Goal: Task Accomplishment & Management: Manage account settings

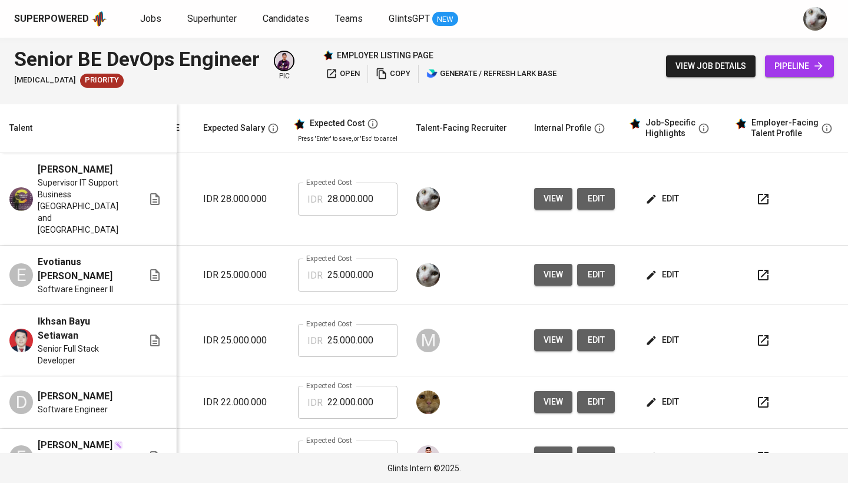
scroll to position [0, 178]
click at [799, 69] on span "pipeline" at bounding box center [799, 66] width 50 height 15
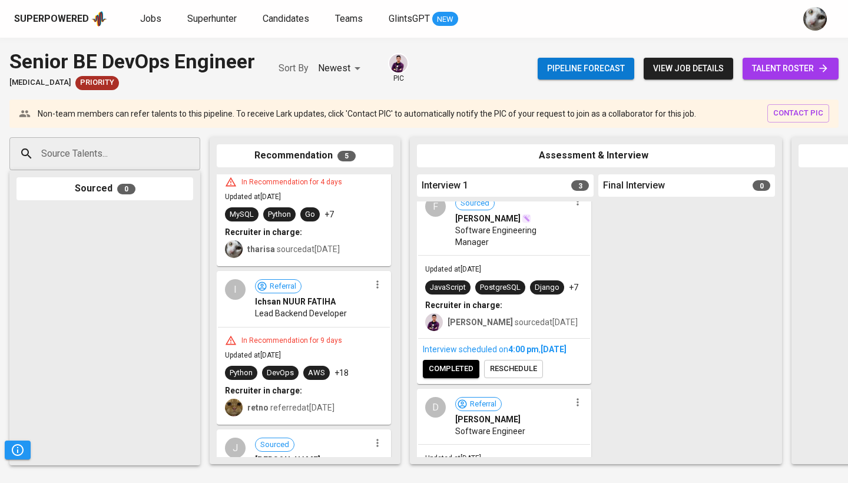
scroll to position [84, 0]
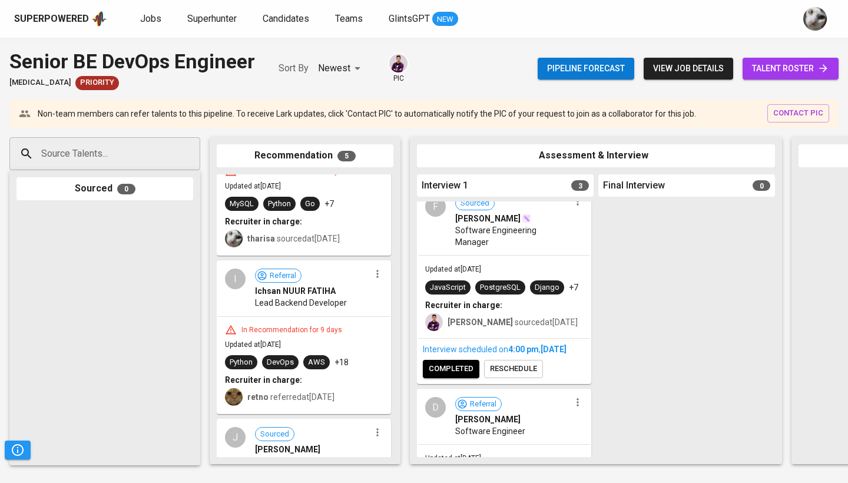
click at [785, 68] on span "talent roster" at bounding box center [790, 68] width 77 height 15
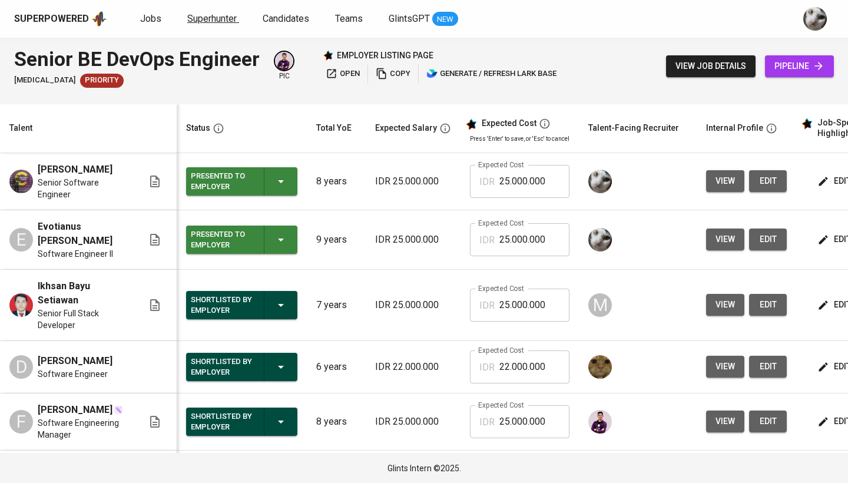
click at [218, 23] on span "Superhunter" at bounding box center [211, 18] width 49 height 11
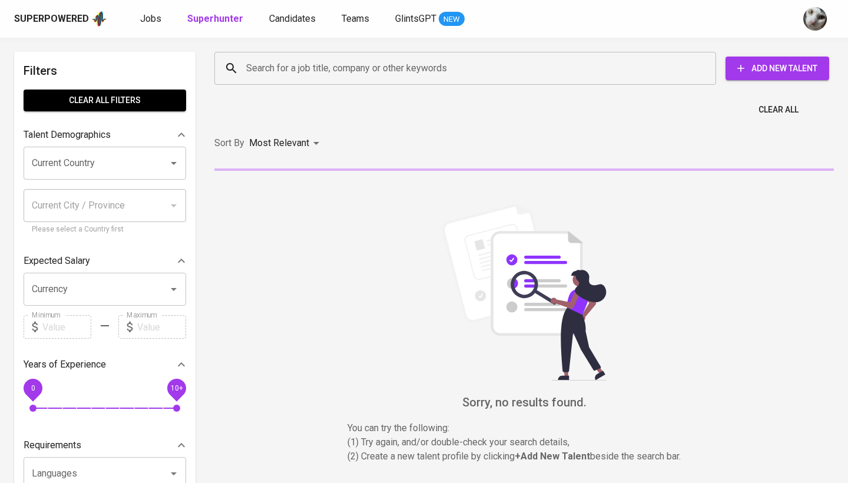
click at [261, 71] on input "Search for a job title, company or other keywords" at bounding box center [468, 68] width 450 height 22
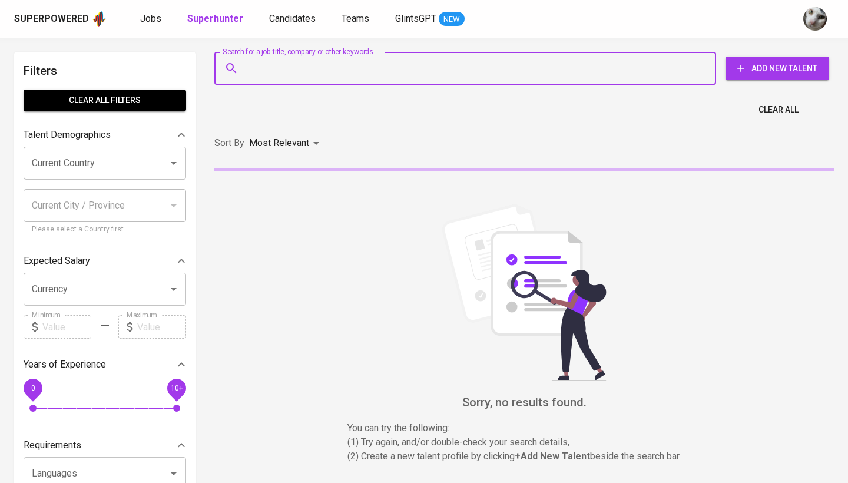
paste input "[EMAIL_ADDRESS][DOMAIN_NAME]"
type input "ciptoning.hestomo@gmail.com"
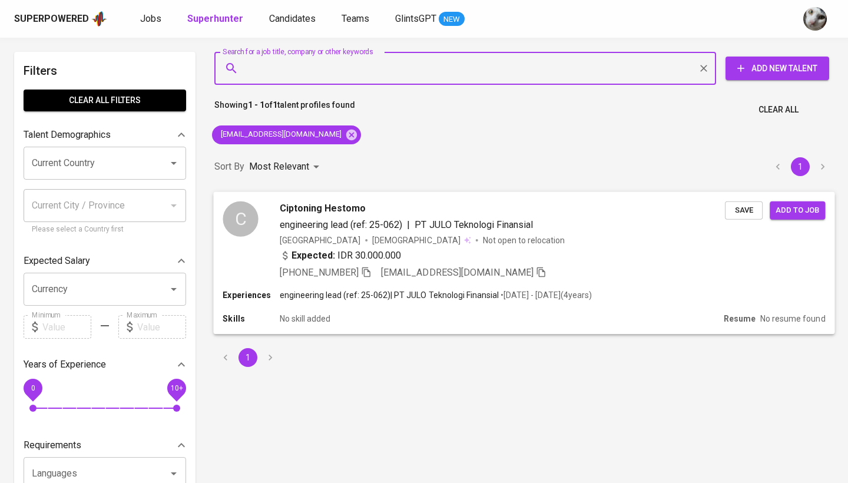
click at [745, 213] on span "Save" at bounding box center [744, 210] width 26 height 14
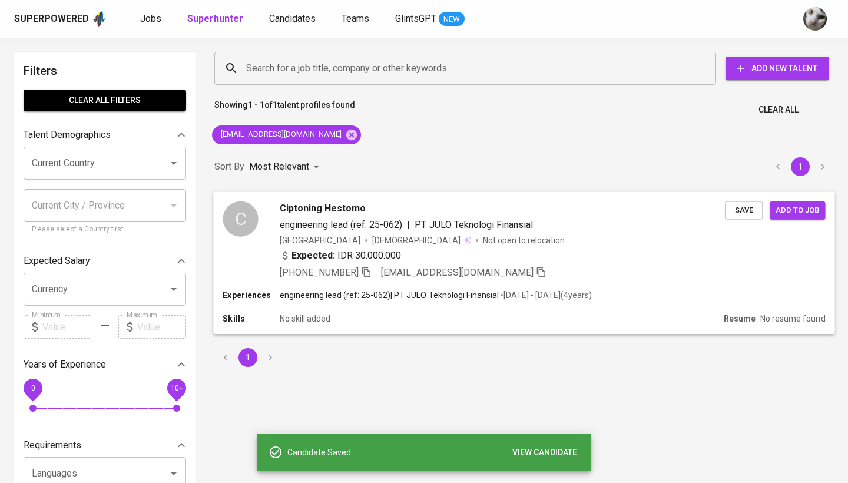
click at [813, 217] on button "Add to job" at bounding box center [797, 210] width 55 height 18
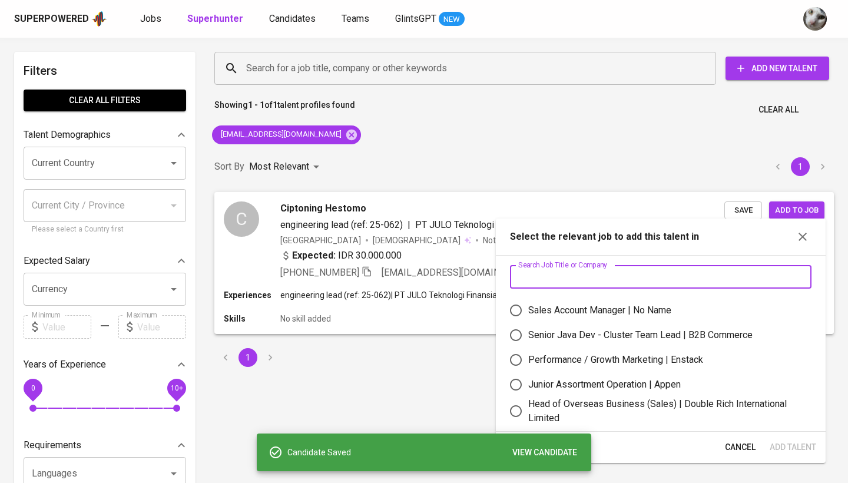
click at [601, 280] on input "text" at bounding box center [660, 277] width 301 height 24
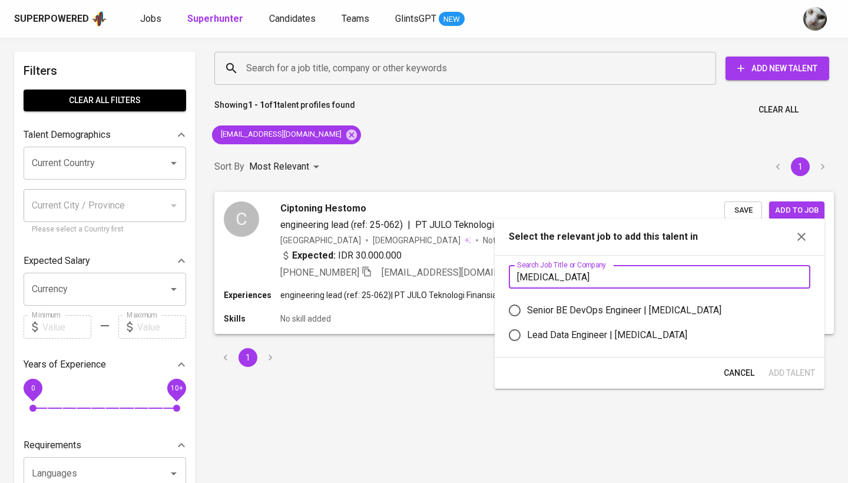
type input "meridia"
click at [598, 339] on div "Lead Data Engineer | Meridia" at bounding box center [607, 335] width 160 height 14
click at [527, 339] on input "Lead Data Engineer | Meridia" at bounding box center [514, 335] width 25 height 25
radio input "true"
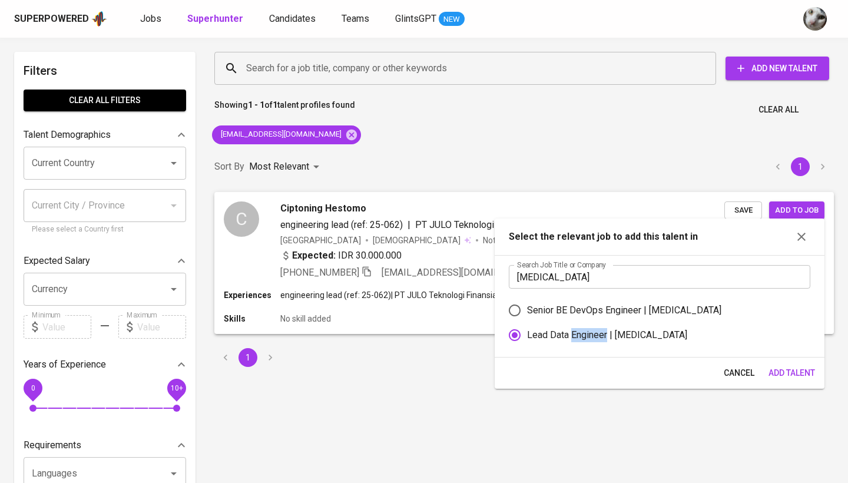
click at [598, 339] on div "Lead Data Engineer | Meridia" at bounding box center [607, 335] width 160 height 14
click at [527, 339] on input "Lead Data Engineer | Meridia" at bounding box center [514, 335] width 25 height 25
click at [611, 308] on div "Senior BE DevOps Engineer | Meridia" at bounding box center [624, 310] width 194 height 14
click at [527, 308] on input "Senior BE DevOps Engineer | Meridia" at bounding box center [514, 310] width 25 height 25
radio input "true"
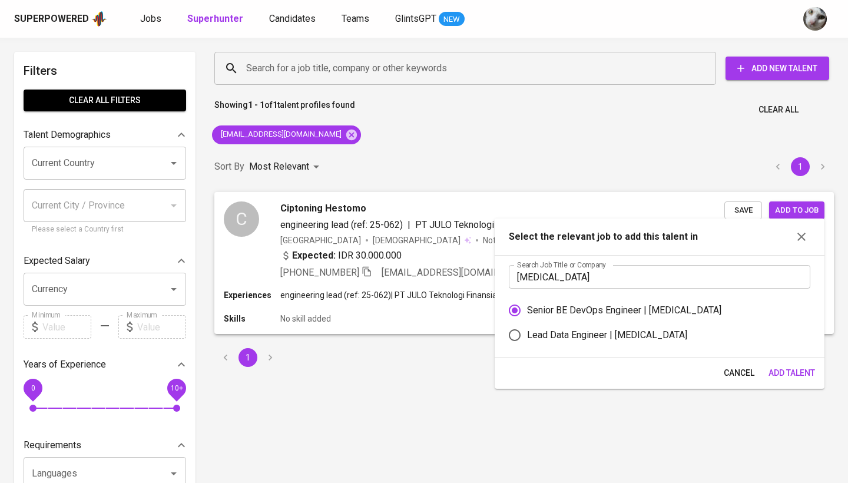
click at [784, 379] on span "Add Talent" at bounding box center [791, 373] width 47 height 15
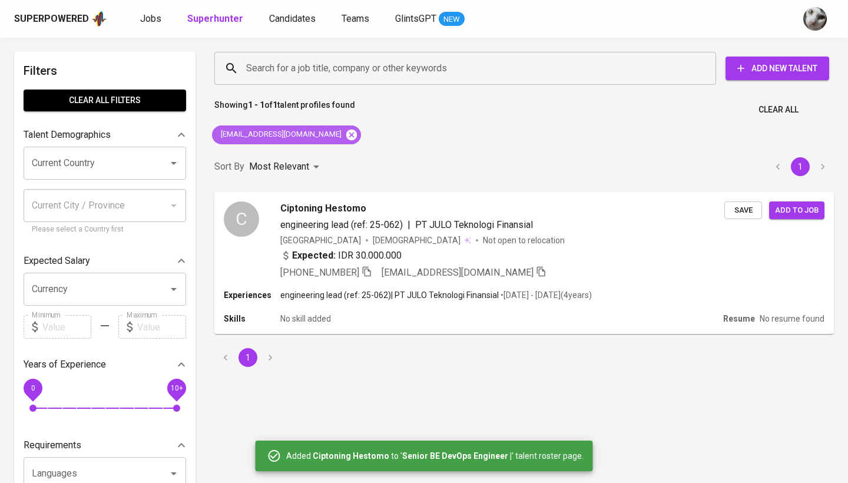
click at [346, 131] on icon at bounding box center [351, 134] width 11 height 11
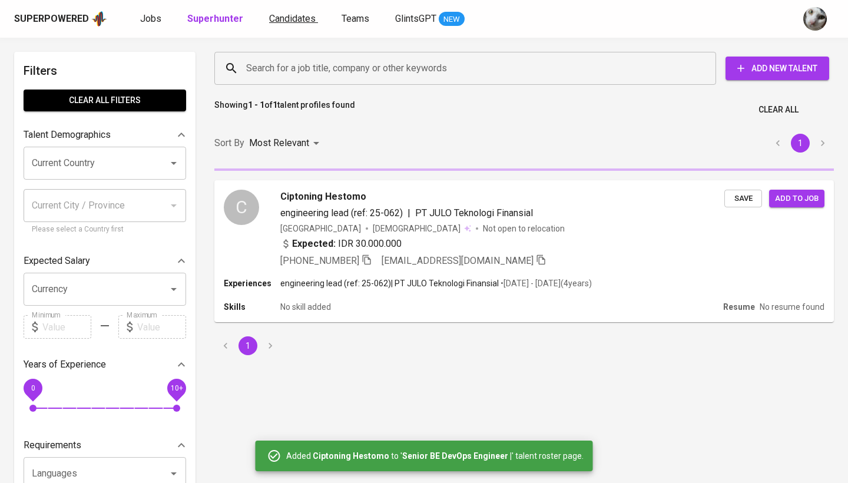
click at [289, 15] on span "Candidates" at bounding box center [292, 18] width 47 height 11
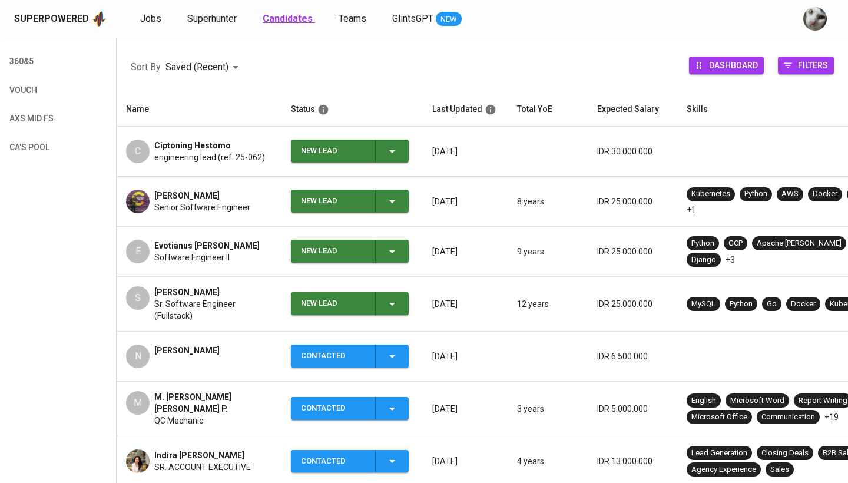
scroll to position [159, 0]
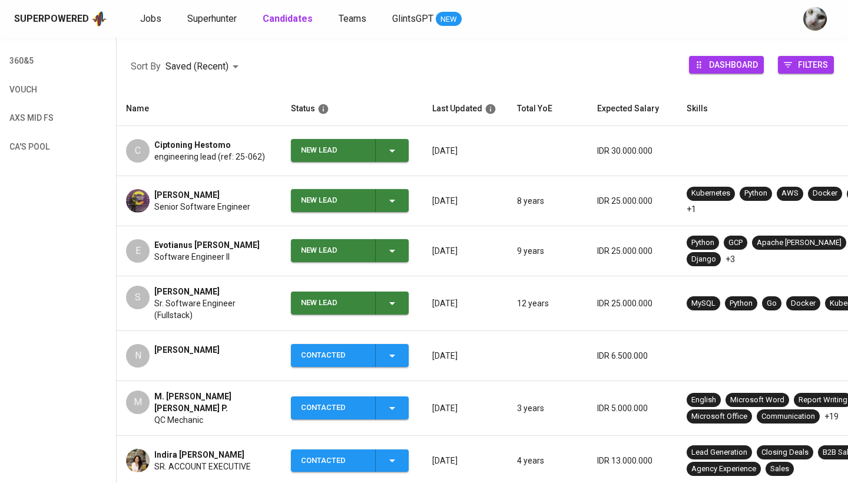
click at [214, 290] on span "[PERSON_NAME]" at bounding box center [186, 292] width 65 height 12
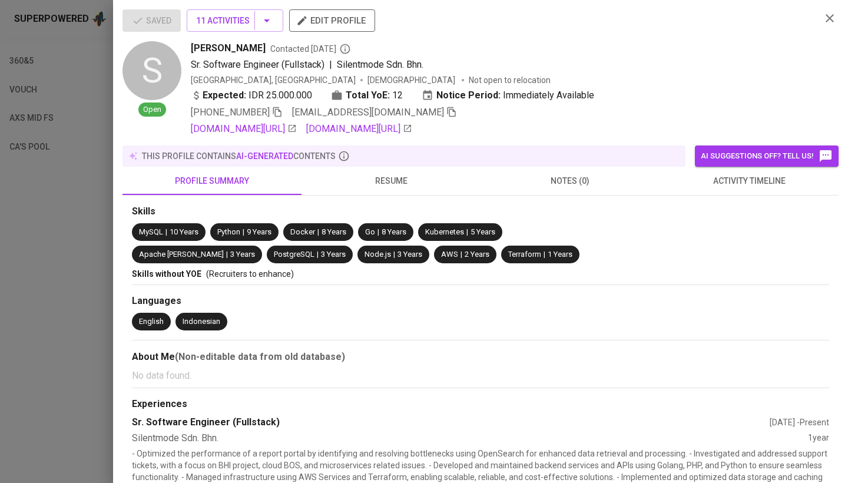
click at [740, 184] on span "activity timeline" at bounding box center [749, 181] width 165 height 15
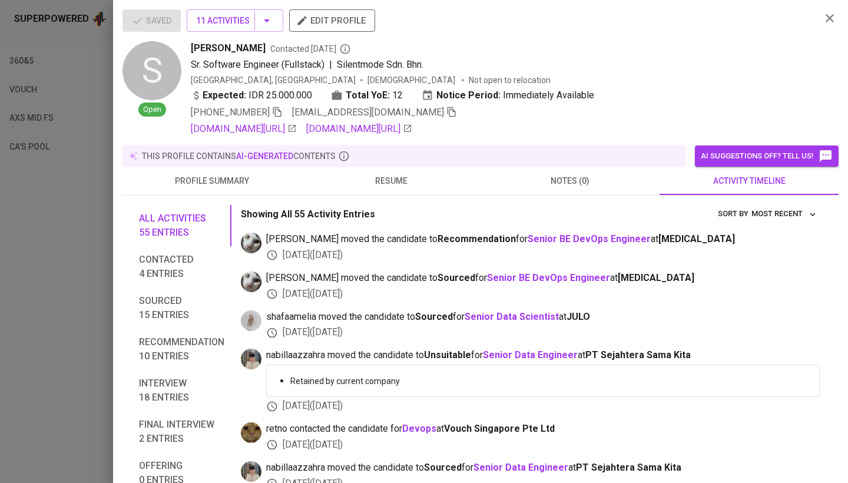
click at [97, 300] on div at bounding box center [424, 241] width 848 height 483
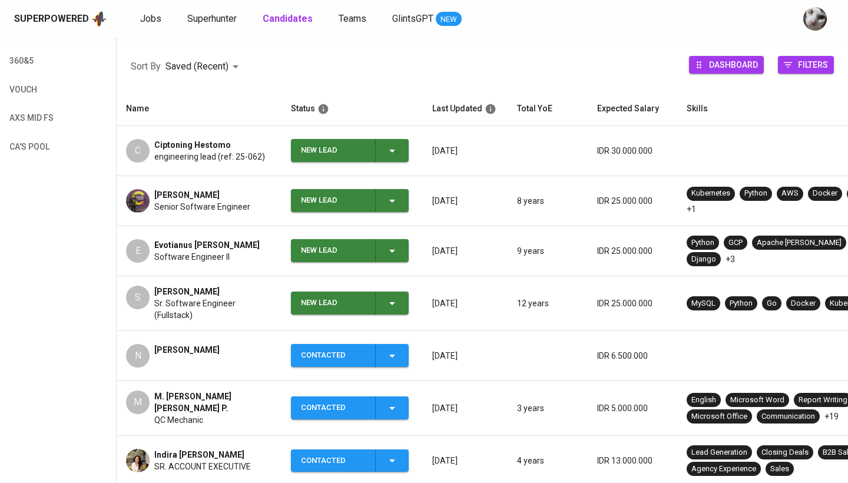
click at [395, 300] on icon "button" at bounding box center [392, 303] width 14 height 14
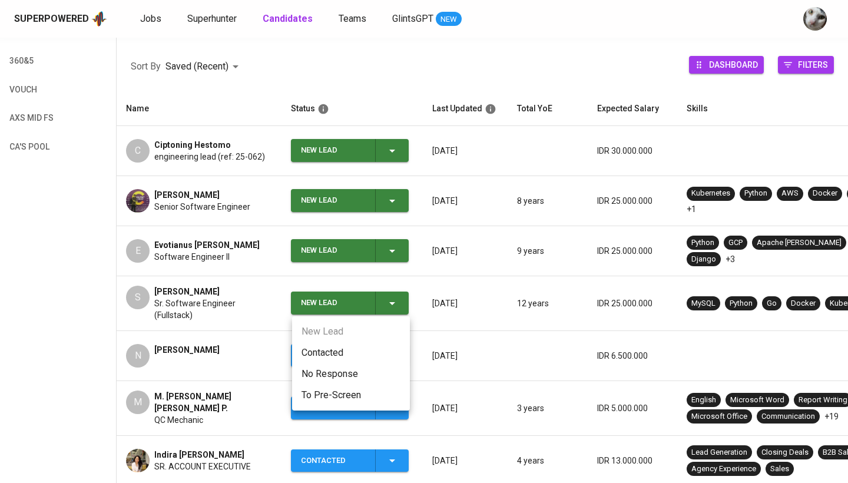
click at [365, 350] on li "Contacted" at bounding box center [351, 352] width 118 height 21
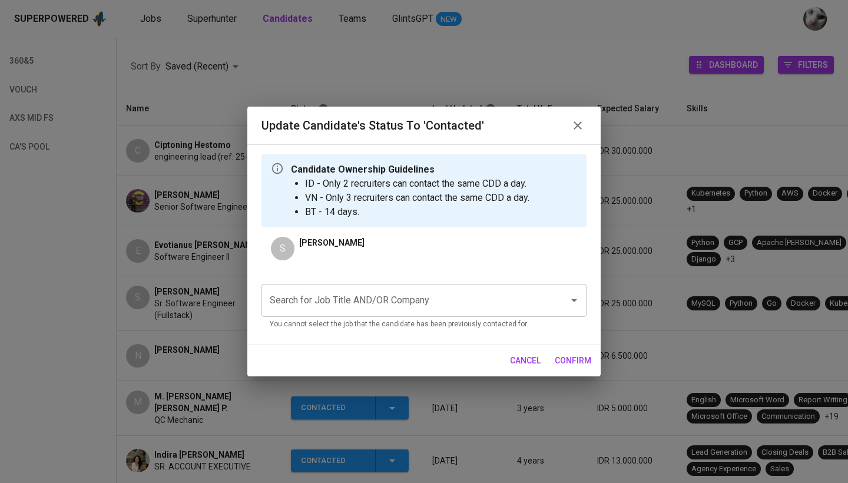
click at [367, 287] on div "Search for Job Title AND/OR Company" at bounding box center [423, 300] width 325 height 33
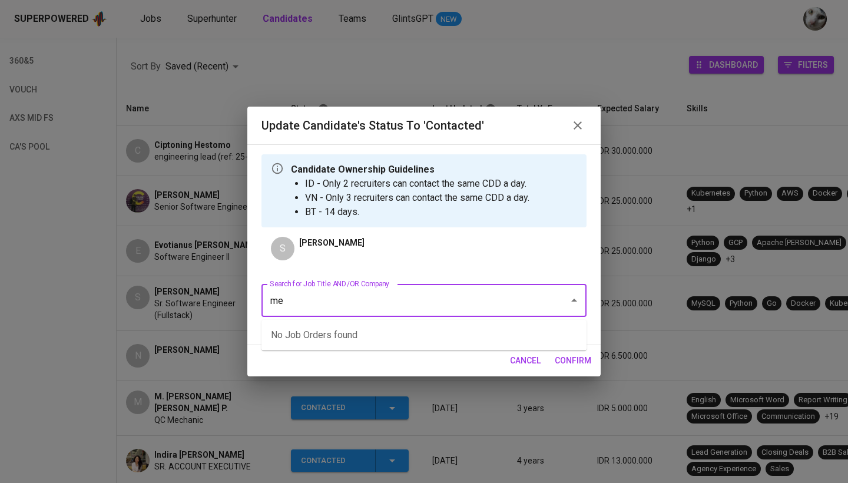
type input "m"
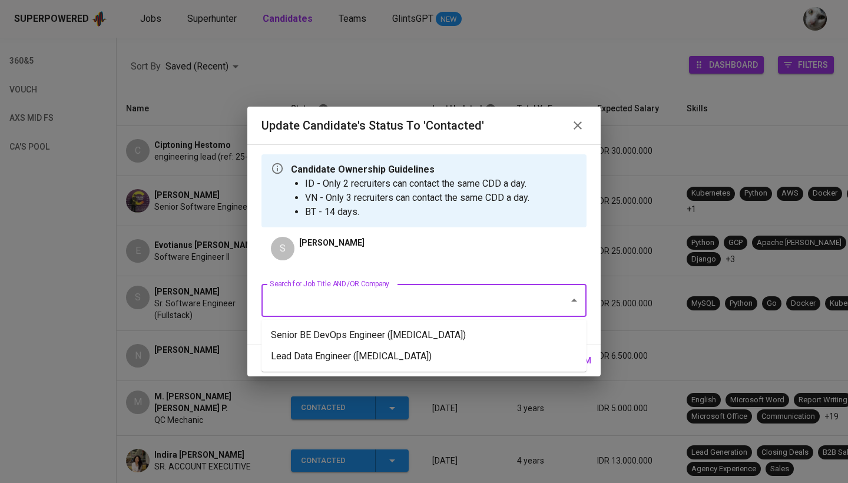
type input "m"
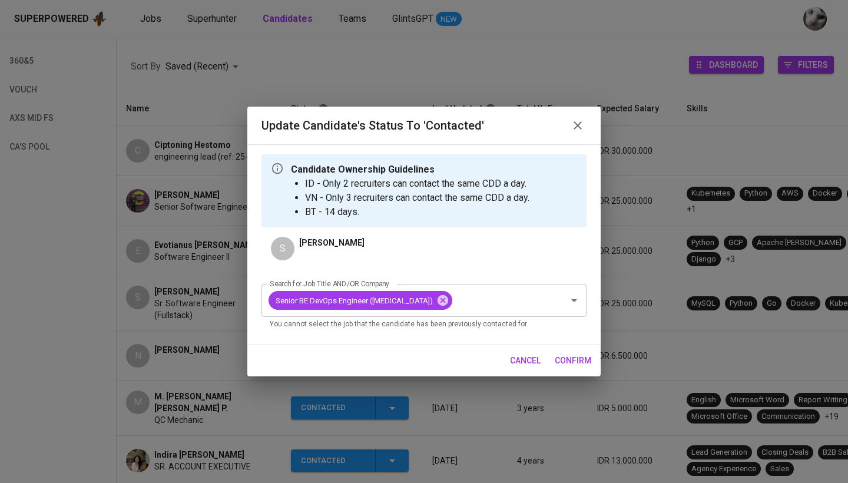
click at [584, 360] on span "confirm" at bounding box center [573, 360] width 37 height 15
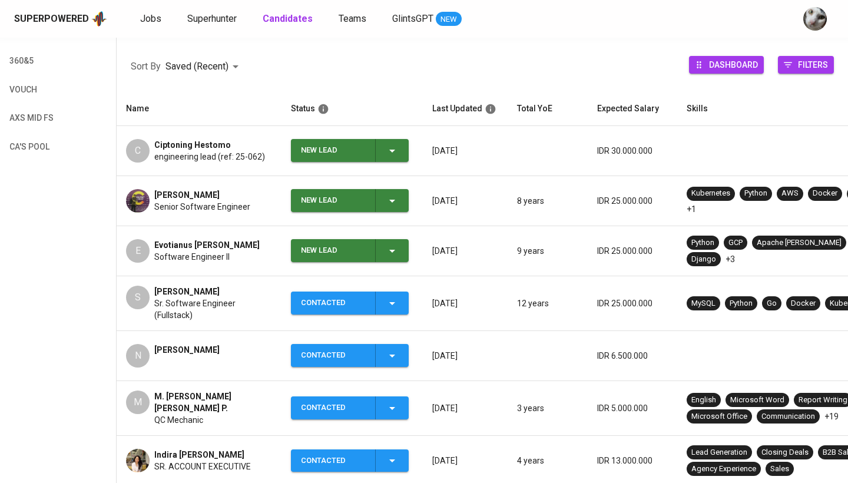
click at [354, 246] on div "New Lead" at bounding box center [333, 250] width 65 height 23
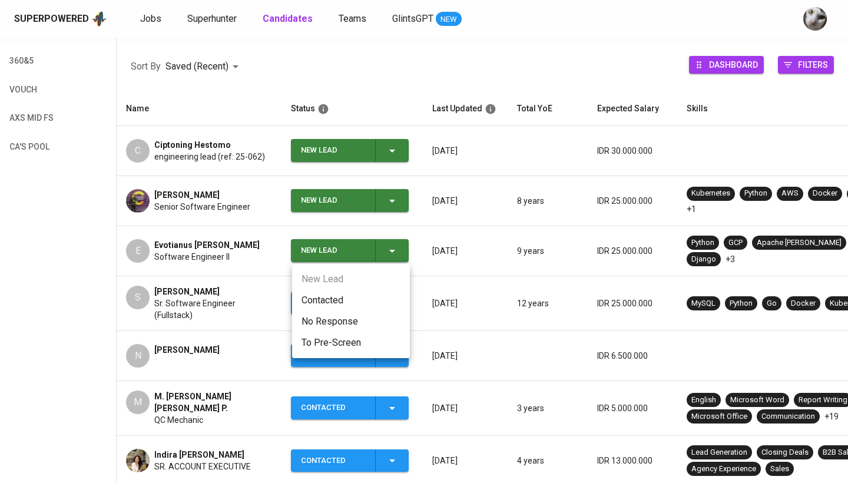
click at [343, 299] on li "Contacted" at bounding box center [351, 300] width 118 height 21
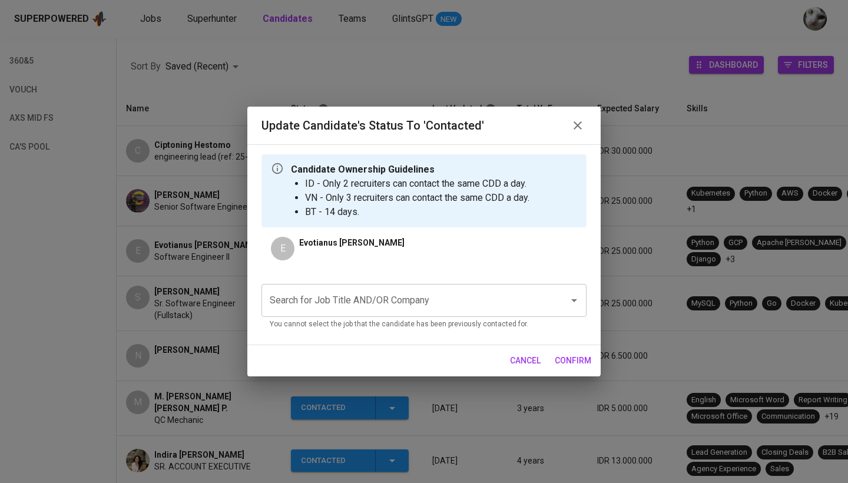
click at [384, 287] on div "Search for Job Title AND/OR Company" at bounding box center [423, 300] width 325 height 33
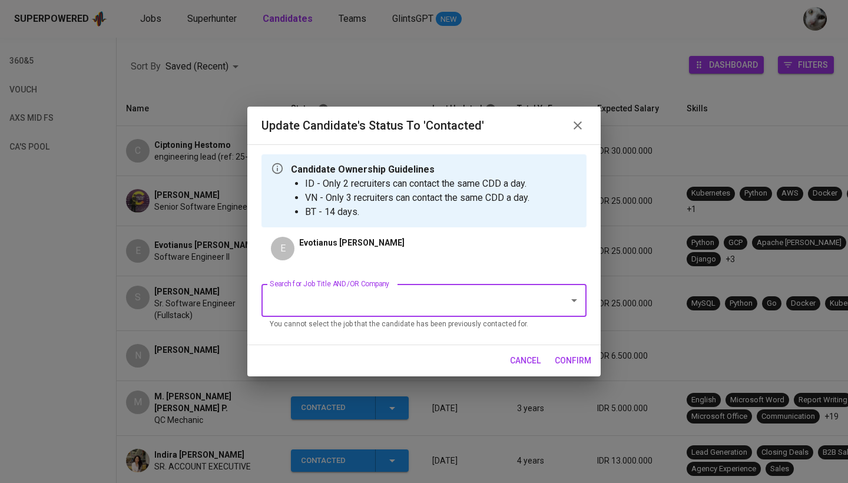
click at [574, 300] on icon "Open" at bounding box center [574, 300] width 6 height 3
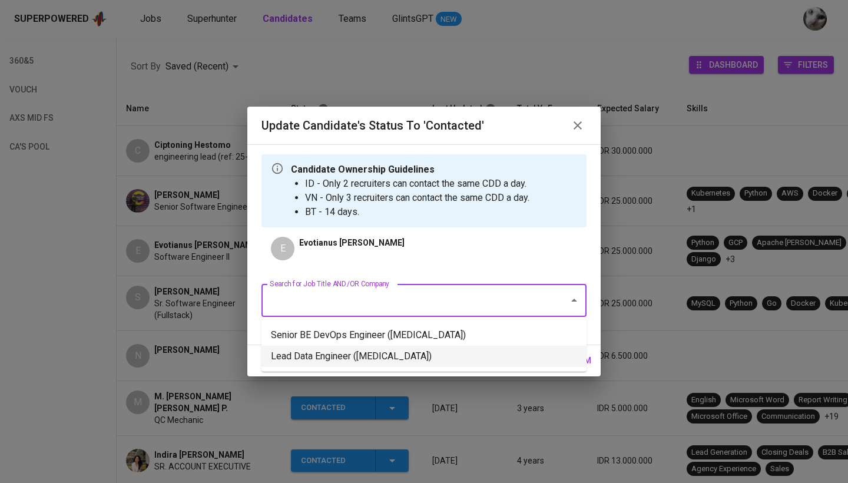
click at [463, 356] on li "Lead Data Engineer (Meridia)" at bounding box center [423, 356] width 325 height 21
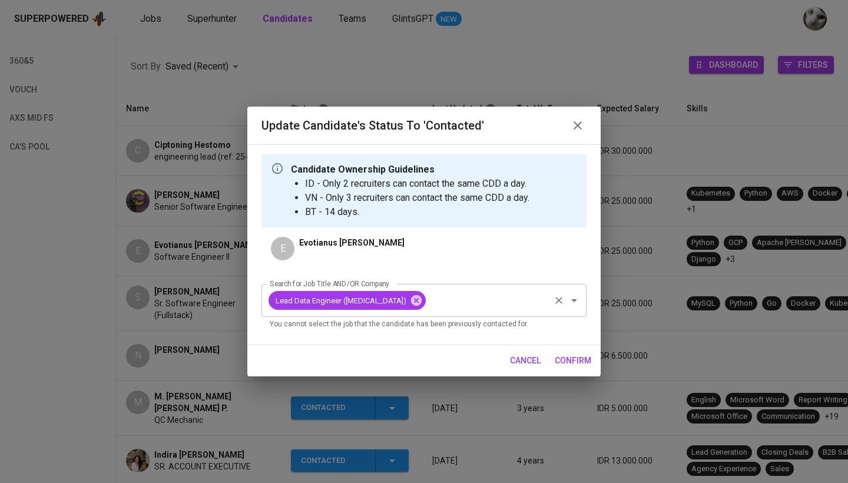
click at [565, 299] on button "Clear" at bounding box center [559, 300] width 16 height 16
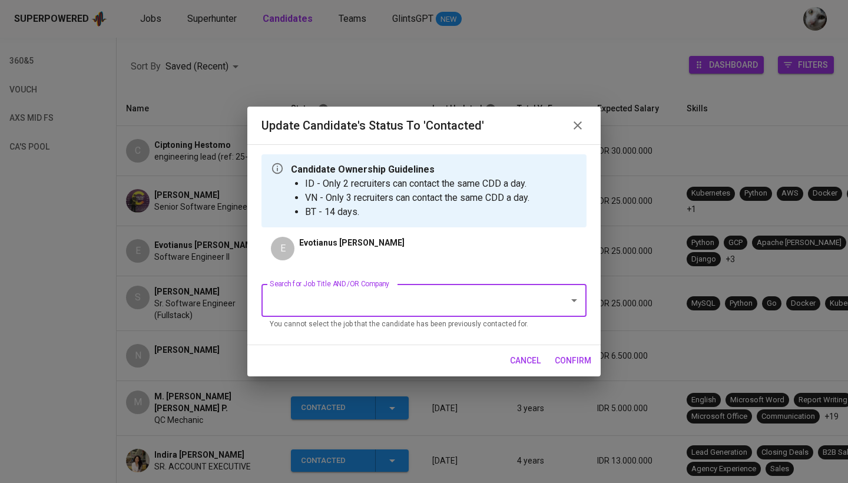
click at [573, 299] on icon "Open" at bounding box center [574, 300] width 14 height 14
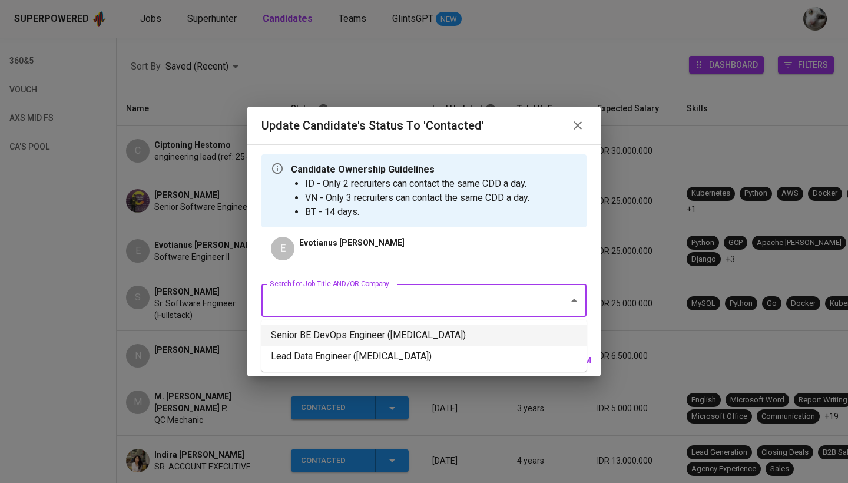
click at [522, 334] on li "Senior BE DevOps Engineer (Meridia)" at bounding box center [423, 334] width 325 height 21
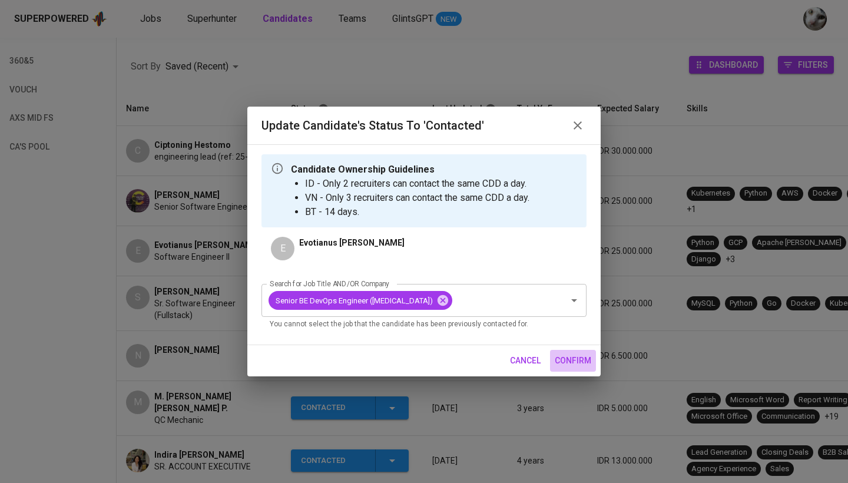
click at [565, 360] on span "confirm" at bounding box center [573, 360] width 37 height 15
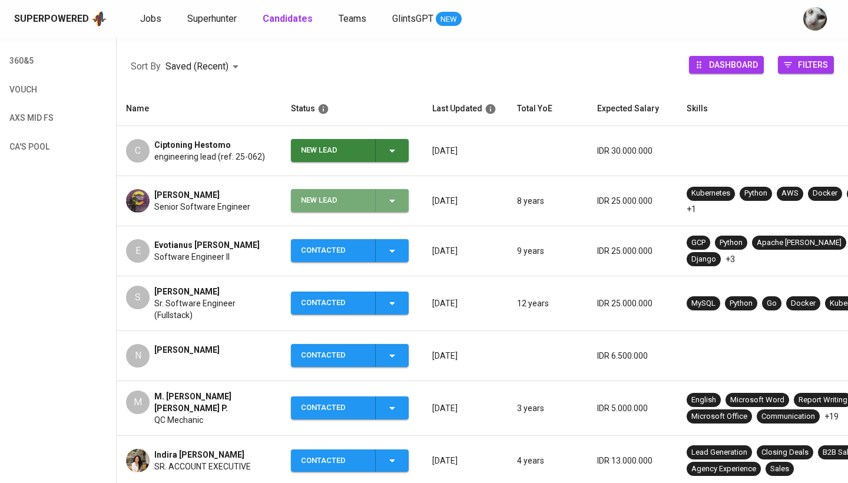
click at [340, 195] on div "New Lead" at bounding box center [333, 200] width 65 height 23
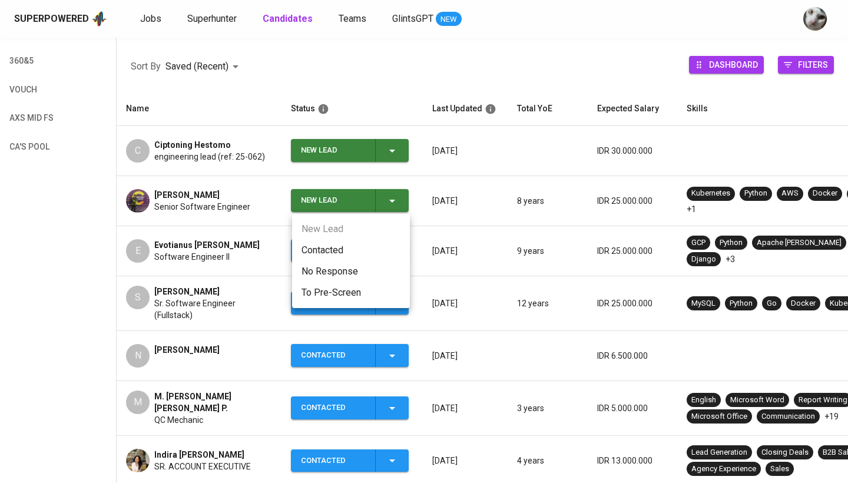
click at [360, 252] on li "Contacted" at bounding box center [351, 250] width 118 height 21
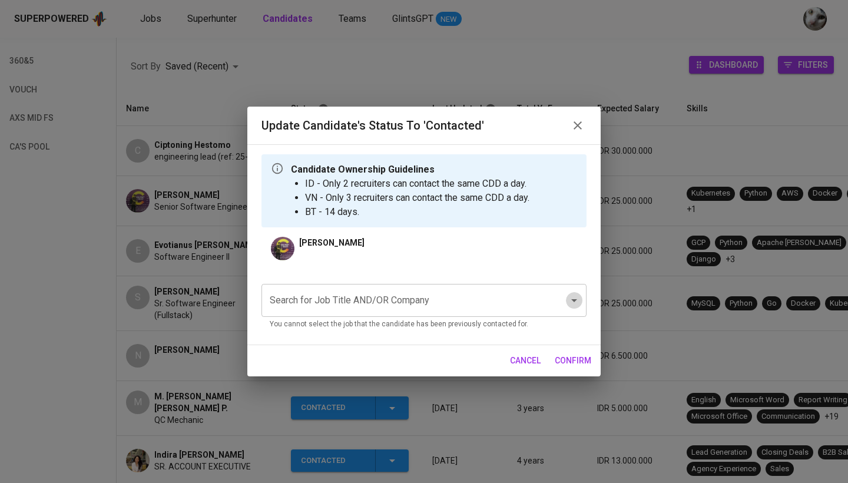
click at [575, 301] on icon "Open" at bounding box center [574, 300] width 6 height 3
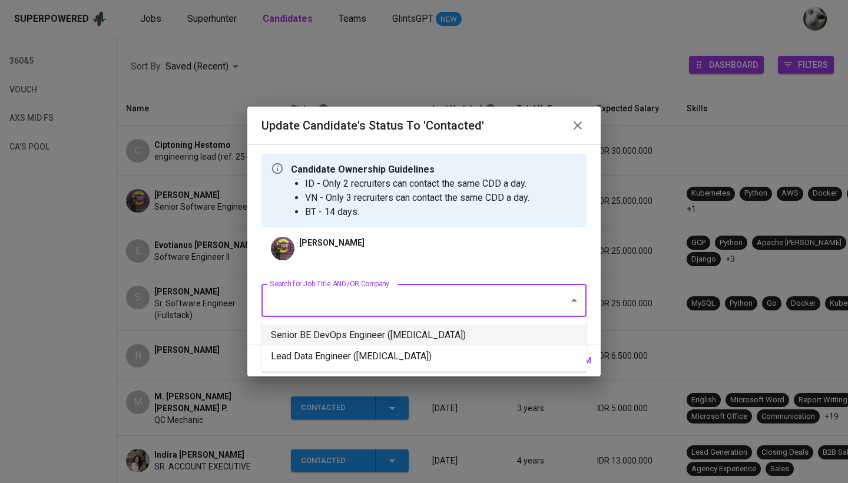
click at [523, 337] on li "Senior BE DevOps Engineer (Meridia)" at bounding box center [423, 334] width 325 height 21
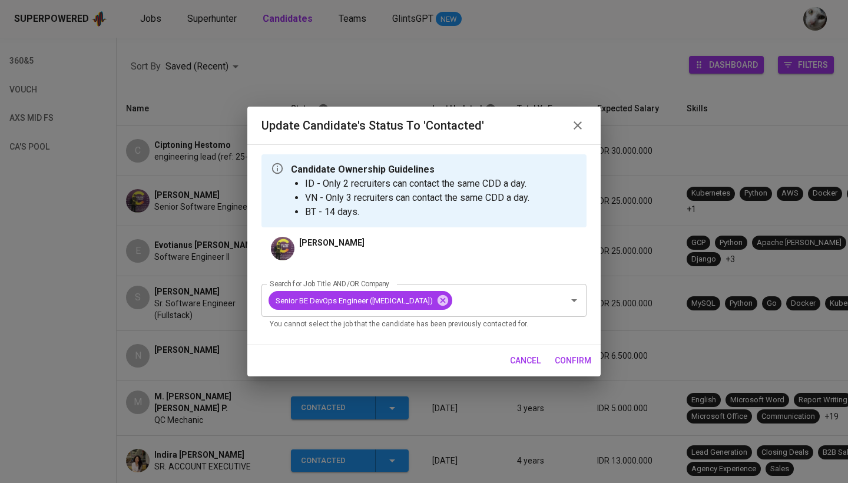
click at [580, 364] on span "confirm" at bounding box center [573, 360] width 37 height 15
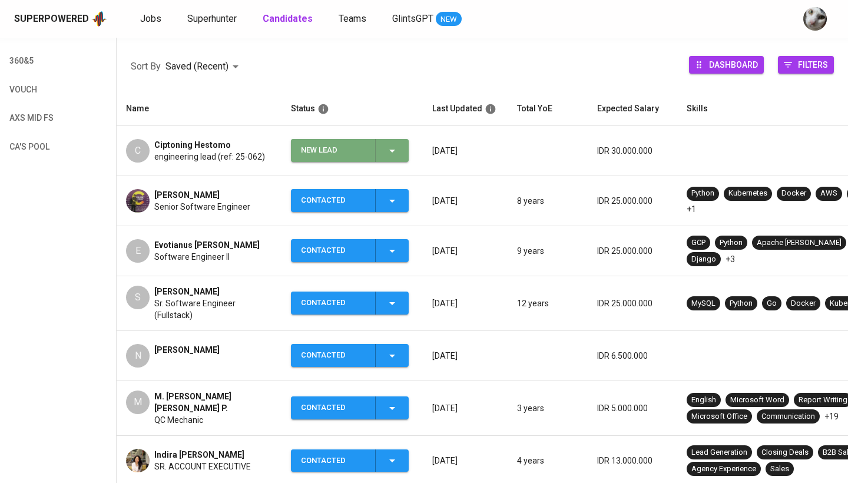
click at [374, 147] on div "New Lead" at bounding box center [350, 150] width 98 height 23
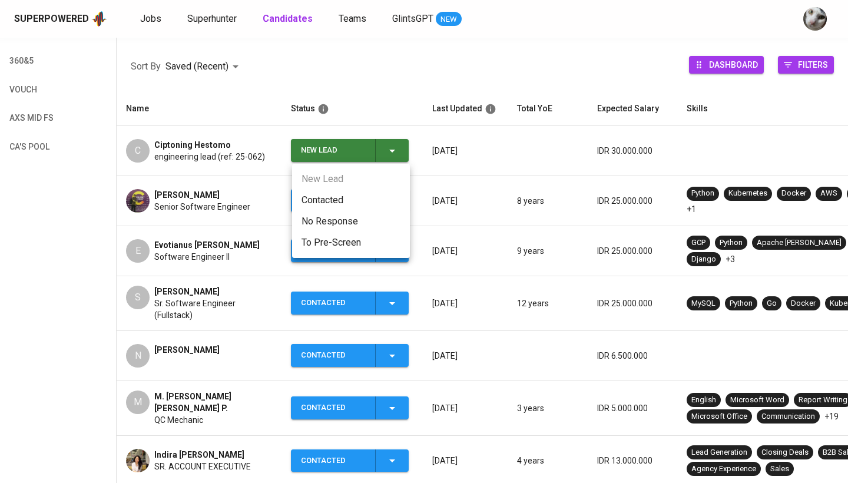
click at [370, 196] on li "Contacted" at bounding box center [351, 200] width 118 height 21
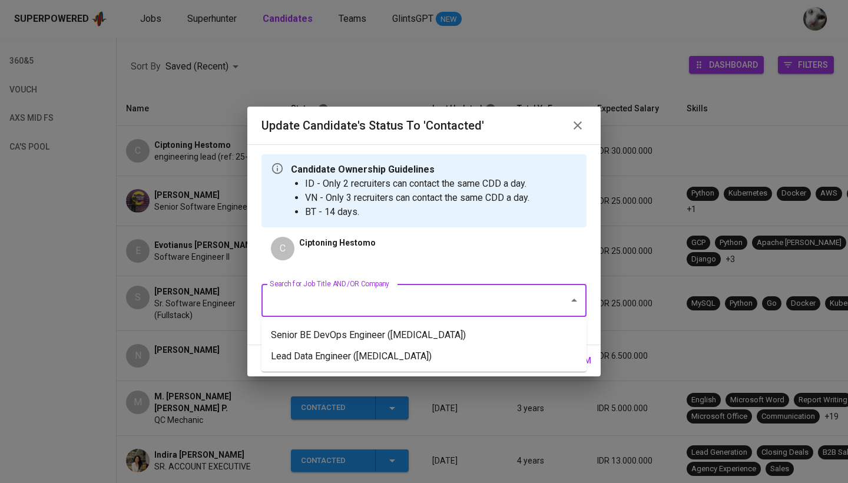
click at [386, 293] on input "Search for Job Title AND/OR Company" at bounding box center [407, 300] width 281 height 22
click at [401, 354] on li "Lead Data Engineer (Meridia)" at bounding box center [423, 356] width 325 height 21
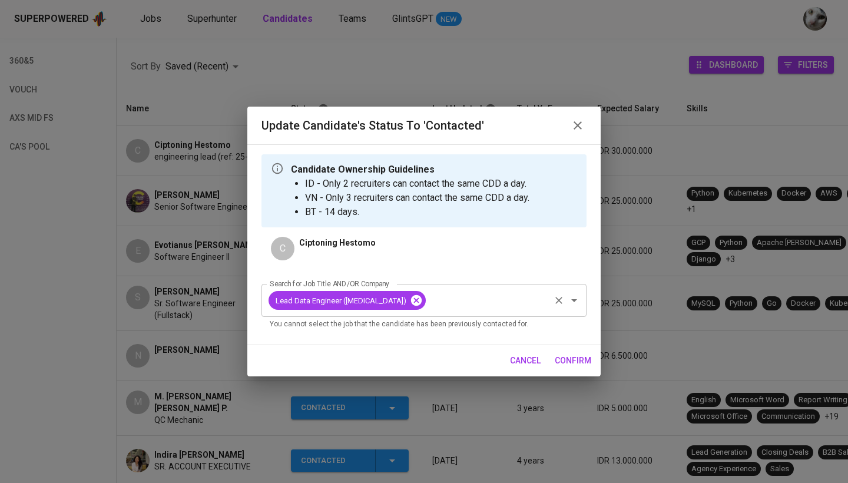
click at [411, 300] on icon at bounding box center [416, 300] width 11 height 11
click at [395, 303] on input "Search for Job Title AND/OR Company" at bounding box center [407, 300] width 281 height 22
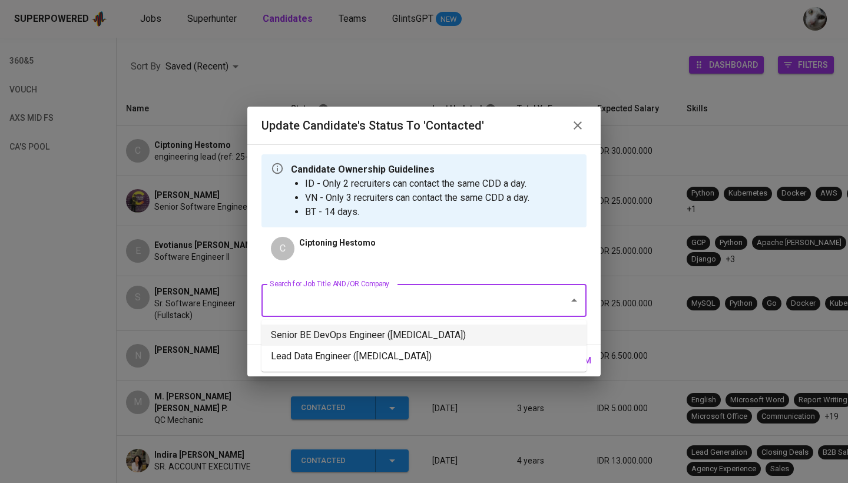
click at [386, 330] on li "Senior BE DevOps Engineer (Meridia)" at bounding box center [423, 334] width 325 height 21
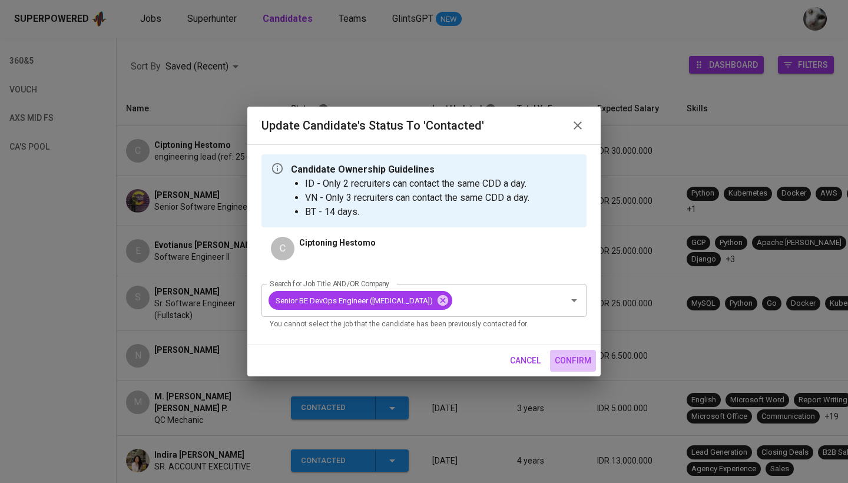
click at [580, 364] on span "confirm" at bounding box center [573, 360] width 37 height 15
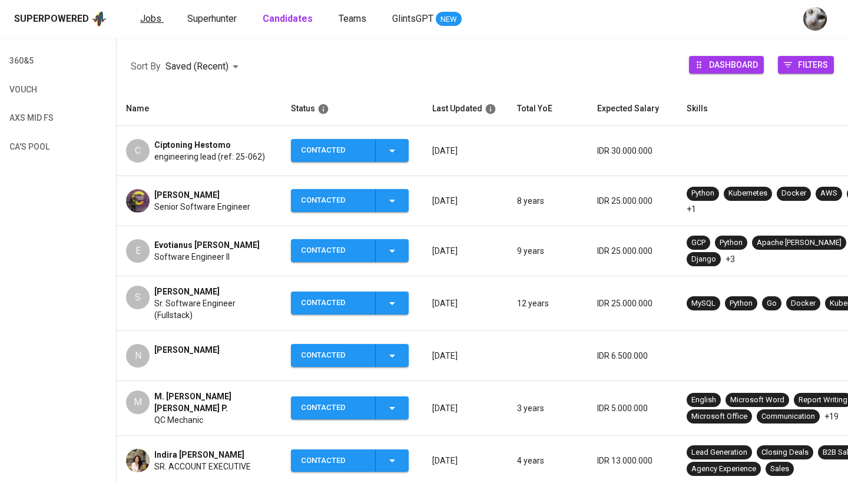
click at [153, 16] on span "Jobs" at bounding box center [150, 18] width 21 height 11
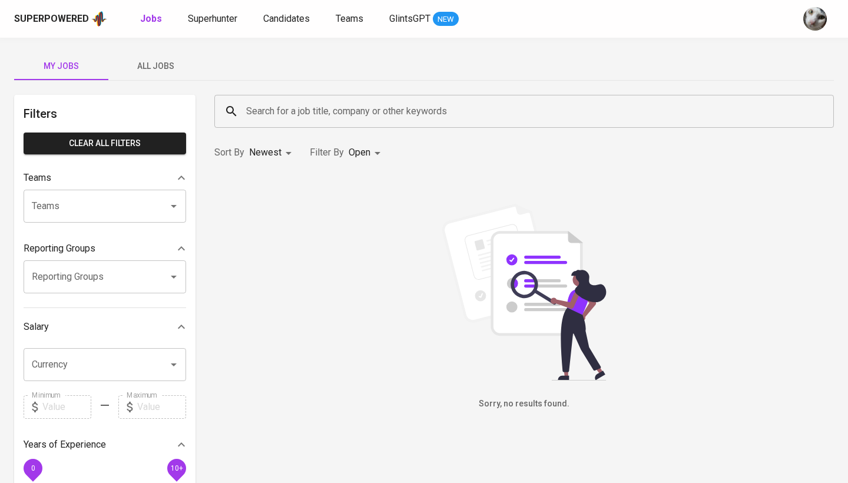
click at [156, 64] on span "All Jobs" at bounding box center [155, 66] width 80 height 15
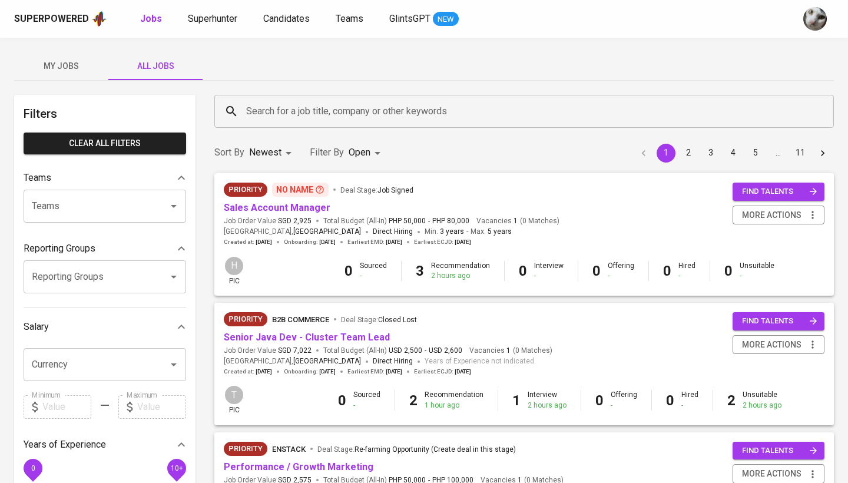
click at [261, 117] on input "Search for a job title, company or other keywords" at bounding box center [527, 111] width 568 height 22
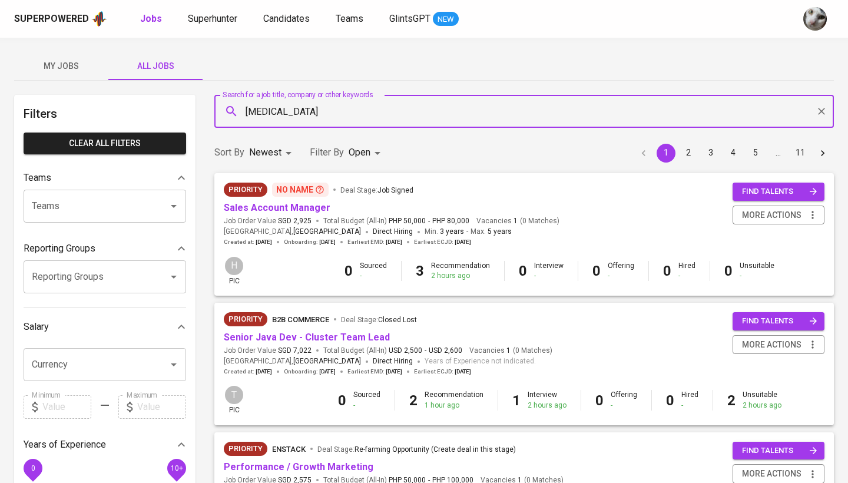
type input "[MEDICAL_DATA]"
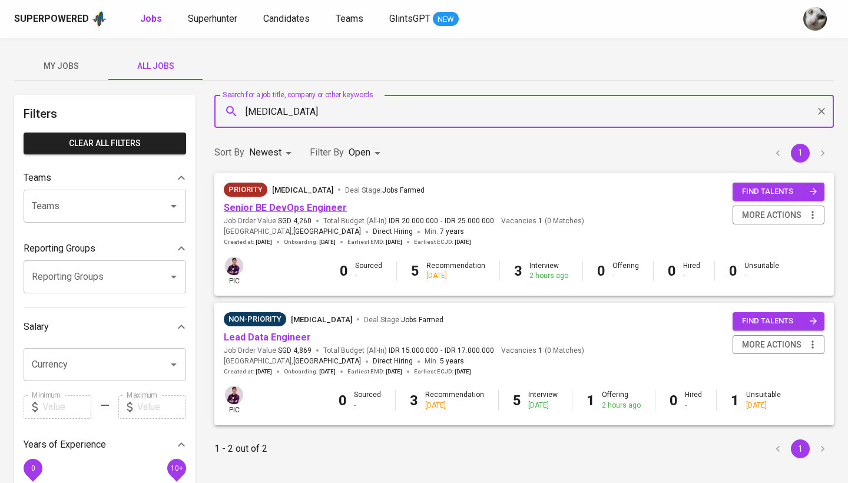
click at [305, 209] on link "Senior BE DevOps Engineer" at bounding box center [285, 207] width 123 height 11
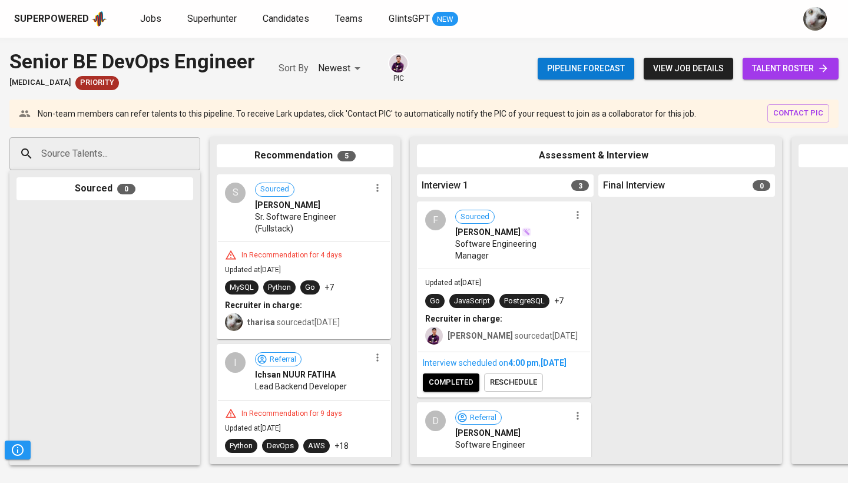
click at [787, 69] on span "talent roster" at bounding box center [790, 68] width 77 height 15
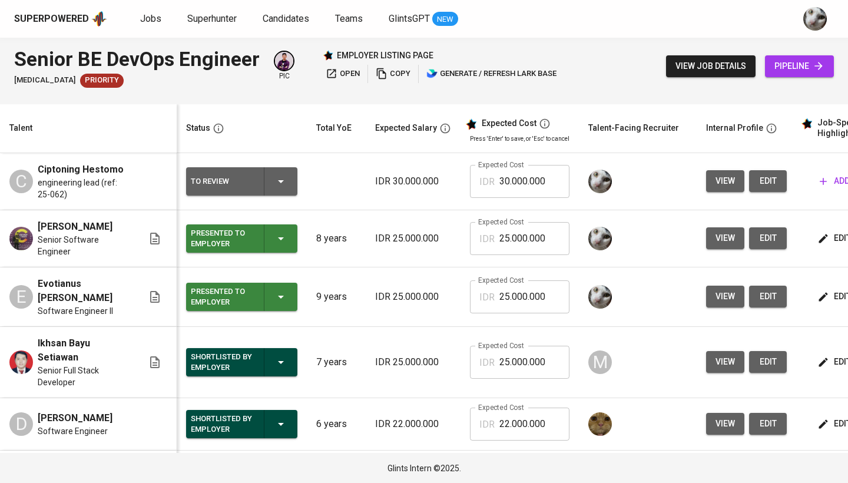
click at [765, 180] on span "edit" at bounding box center [767, 181] width 19 height 15
click at [698, 69] on span "view job details" at bounding box center [710, 66] width 71 height 15
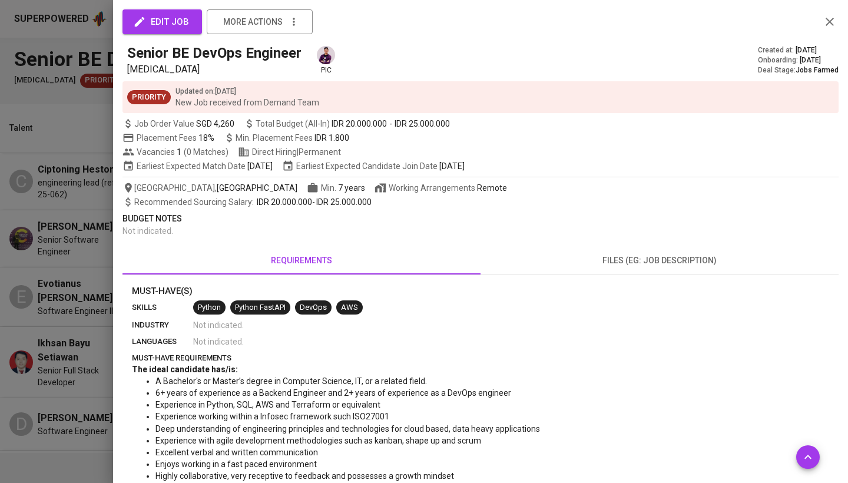
scroll to position [101, 0]
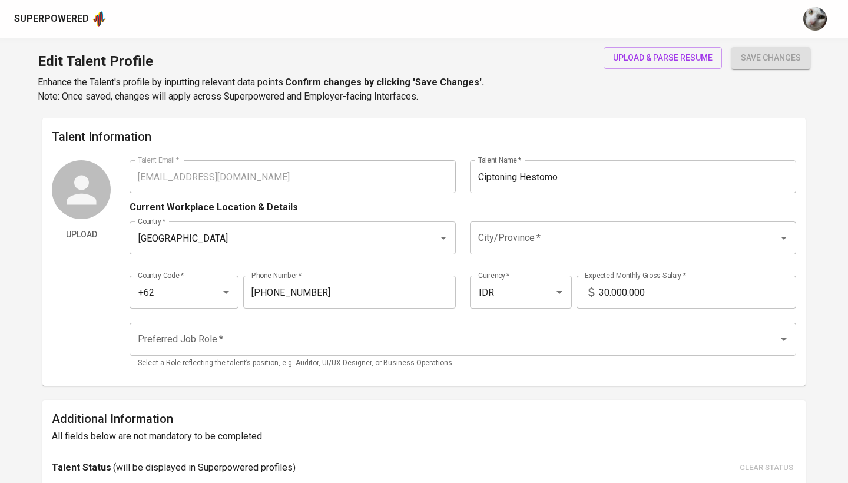
click at [659, 285] on input "30.000.000" at bounding box center [697, 292] width 197 height 33
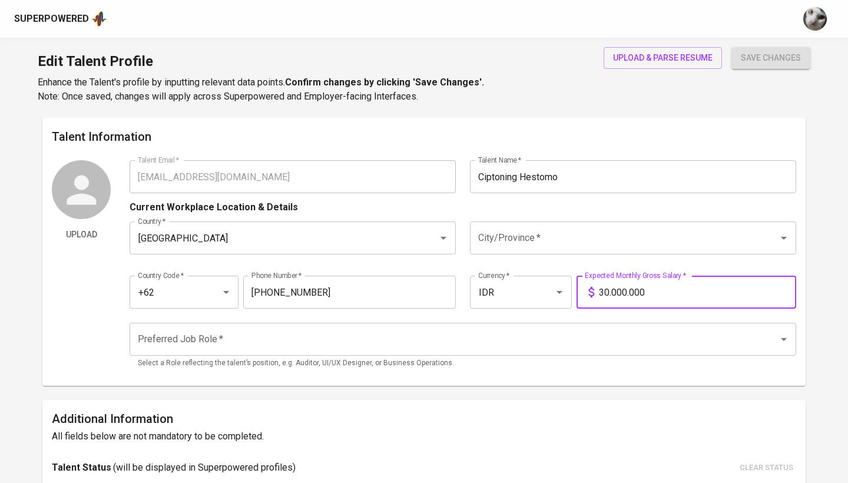
click at [659, 285] on input "30.000.000" at bounding box center [697, 292] width 197 height 33
type input "25.000.000"
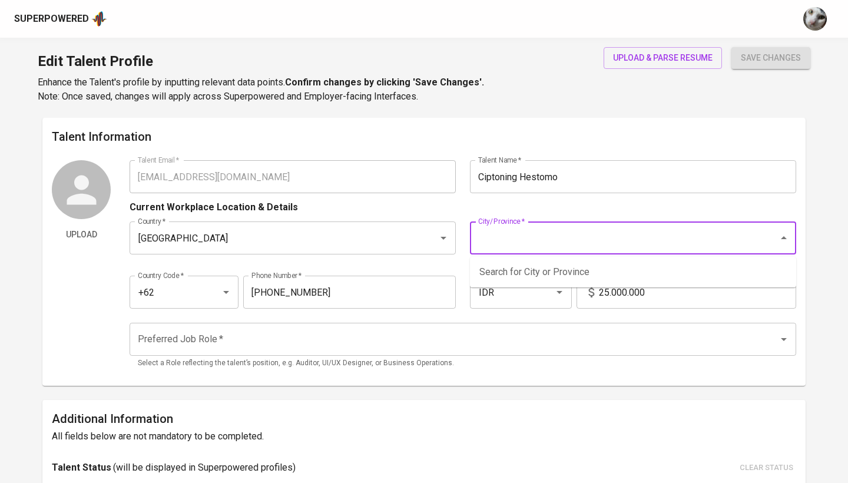
type input "a"
type input "j"
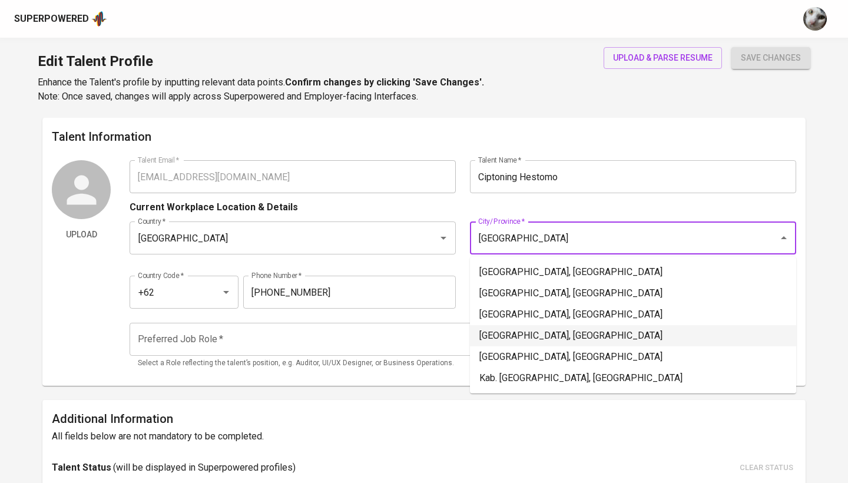
click at [512, 336] on li "Jakarta Pusat, DKI Jakarta" at bounding box center [633, 335] width 326 height 21
type input "Jakarta Pusat, DKI Jakarta"
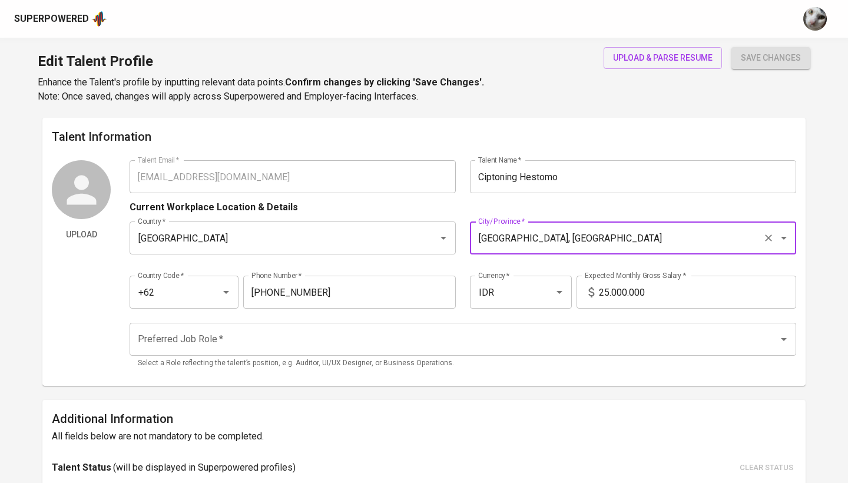
scroll to position [43, 0]
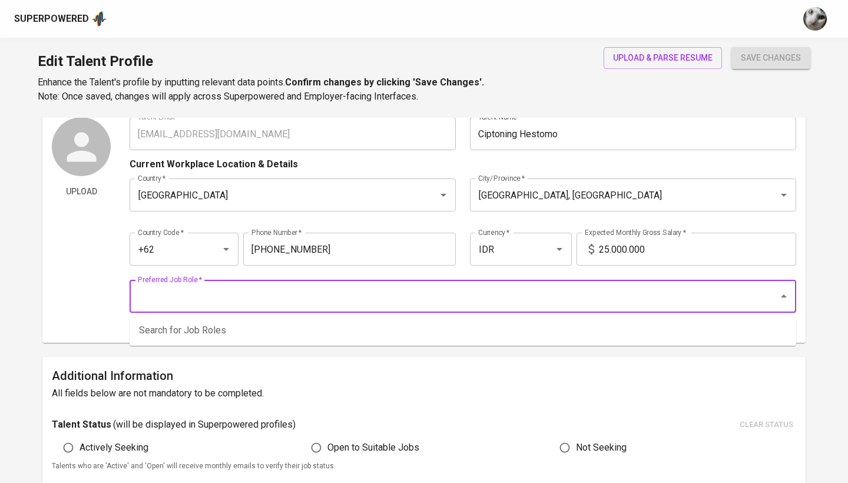
click at [612, 298] on input "Preferred Job Role   *" at bounding box center [446, 296] width 623 height 22
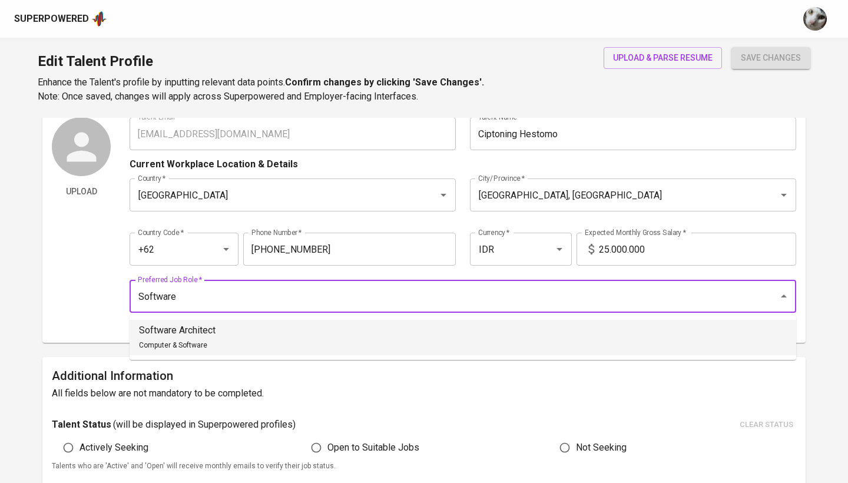
click at [409, 347] on li "Software Architect Computer & Software" at bounding box center [463, 337] width 667 height 35
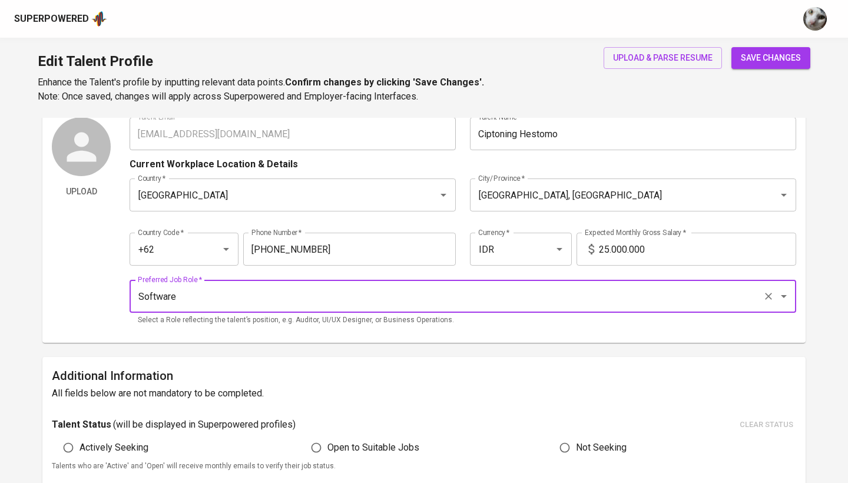
type input "Software Architect"
click at [776, 60] on span "save changes" at bounding box center [771, 58] width 60 height 15
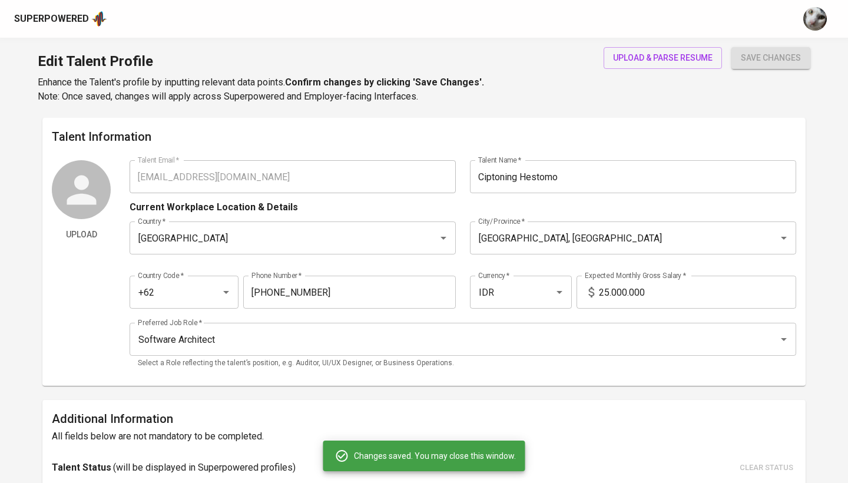
scroll to position [0, 0]
click at [683, 45] on div "Edit Talent Profile Enhance the Talent's profile by inputting relevant data poi…" at bounding box center [424, 78] width 848 height 80
click at [683, 52] on span "upload & parse resume" at bounding box center [663, 58] width 100 height 15
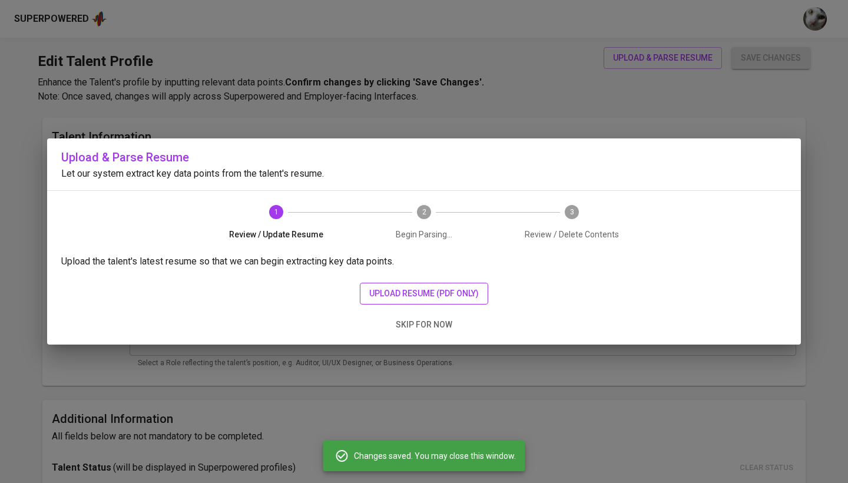
click at [462, 300] on span "upload resume (pdf only)" at bounding box center [424, 293] width 110 height 15
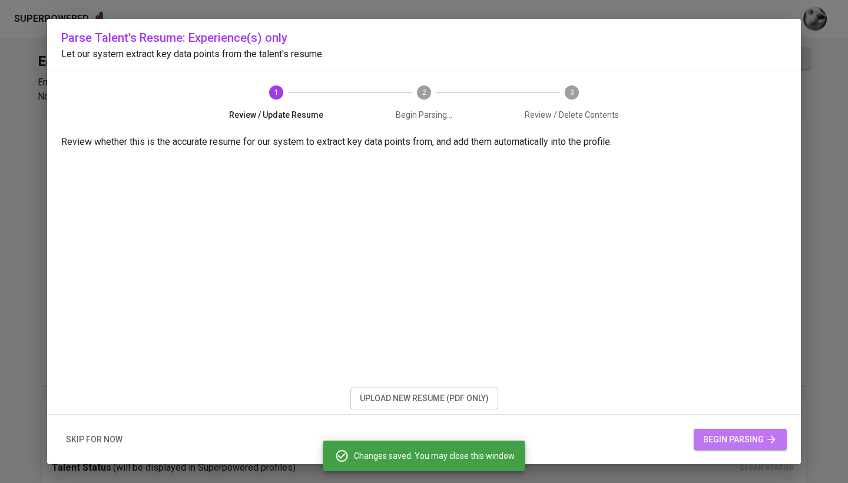
click at [724, 435] on span "begin parsing" at bounding box center [740, 439] width 74 height 15
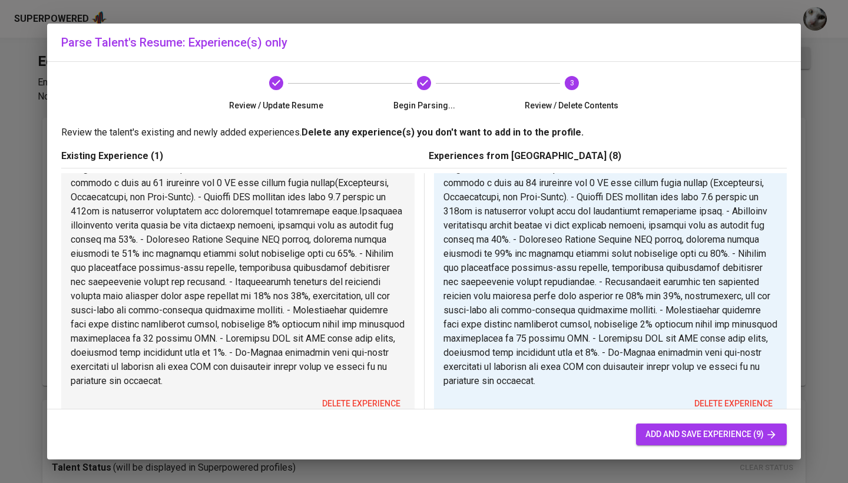
scroll to position [161, 0]
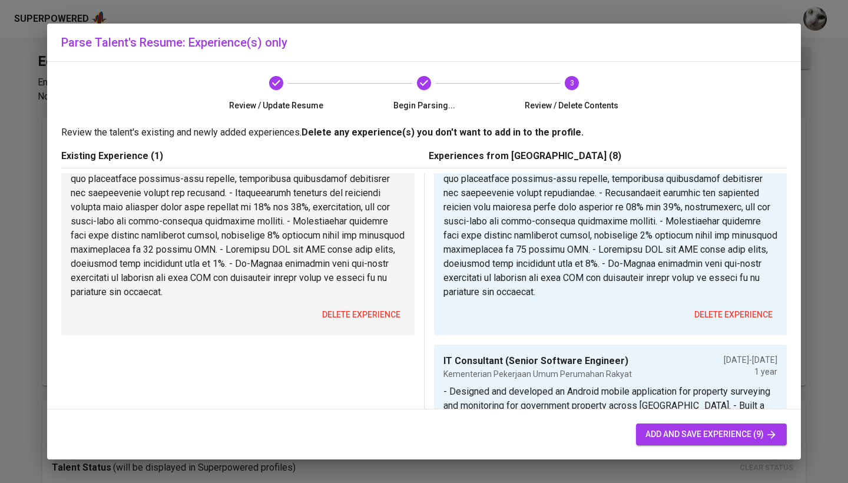
click at [381, 321] on span "delete experience" at bounding box center [361, 314] width 78 height 15
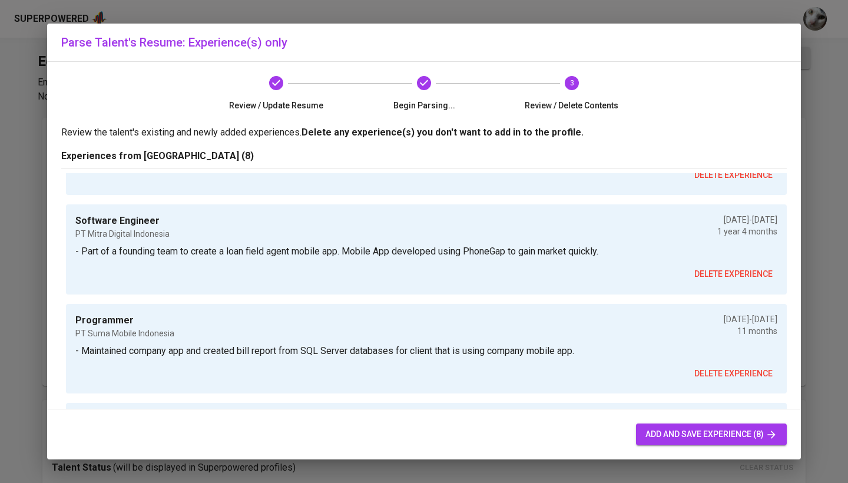
scroll to position [608, 0]
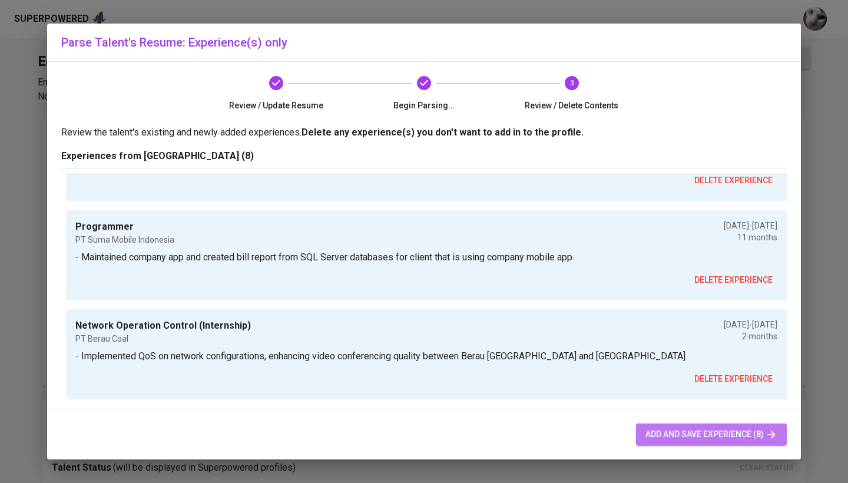
click at [686, 430] on span "add and save experience (8)" at bounding box center [711, 434] width 132 height 15
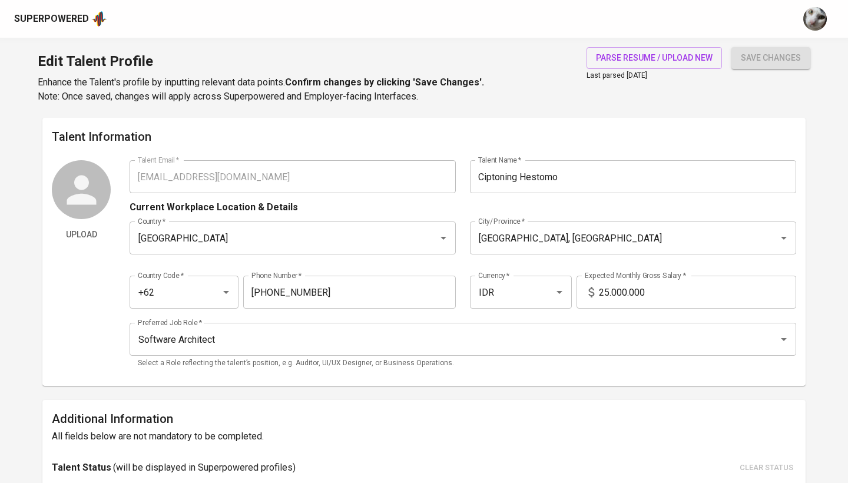
scroll to position [0, 0]
click at [682, 13] on div "Superpowered" at bounding box center [405, 19] width 782 height 18
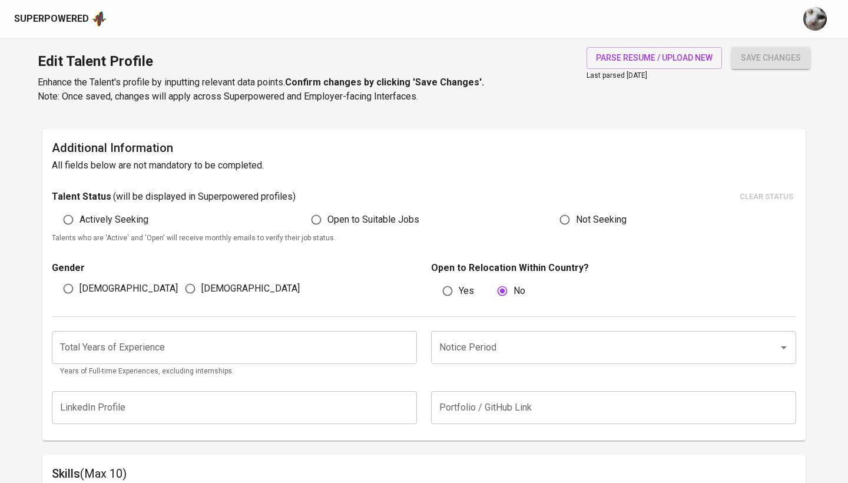
scroll to position [232, 0]
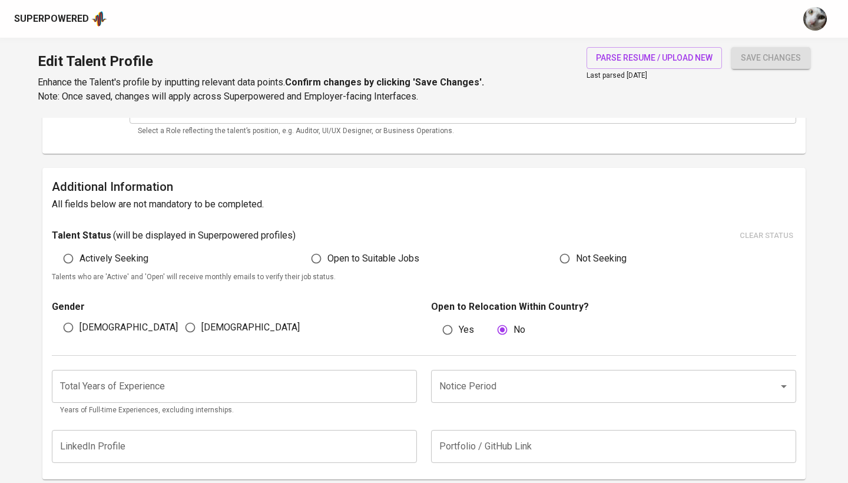
click at [140, 261] on span "Actively Seeking" at bounding box center [113, 258] width 69 height 14
click at [79, 261] on input "Actively Seeking" at bounding box center [68, 258] width 22 height 22
radio input "true"
click at [85, 327] on span "[DEMOGRAPHIC_DATA]" at bounding box center [128, 327] width 98 height 14
click at [79, 327] on input "[DEMOGRAPHIC_DATA]" at bounding box center [68, 327] width 22 height 22
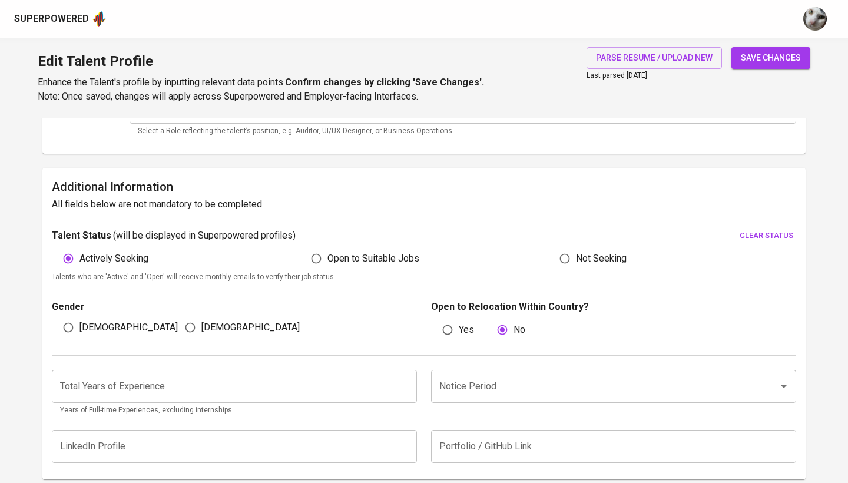
radio input "true"
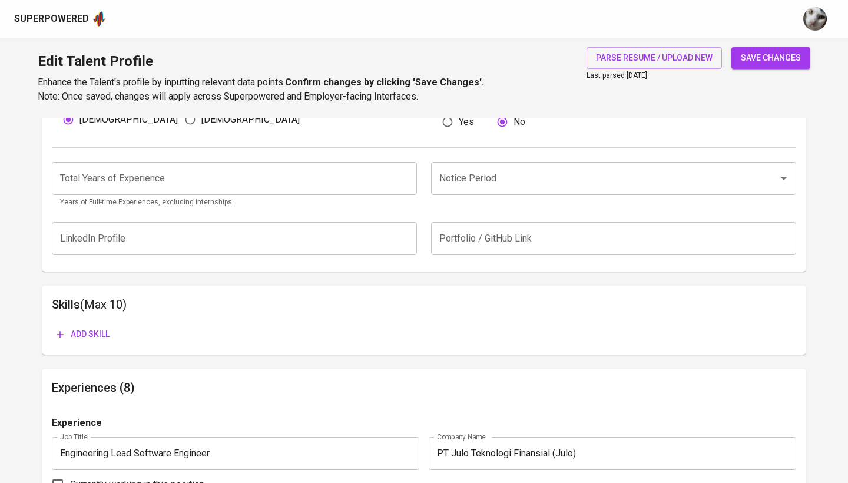
scroll to position [429, 0]
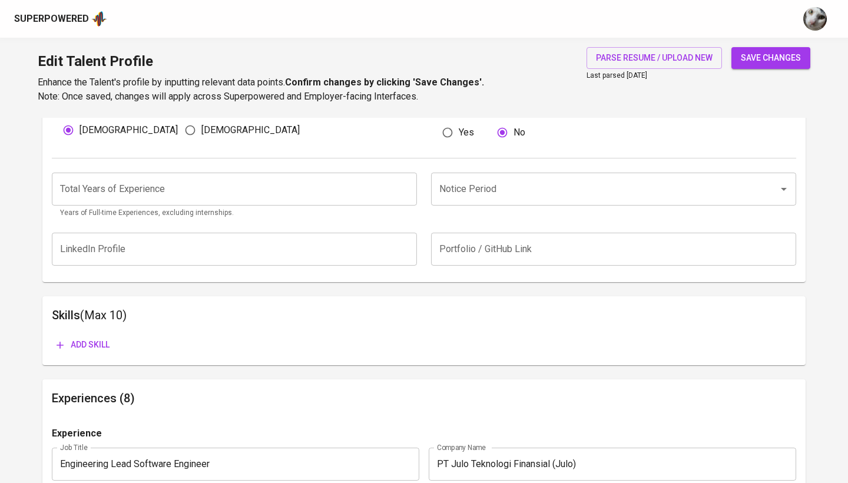
click at [181, 195] on input "number" at bounding box center [234, 189] width 365 height 33
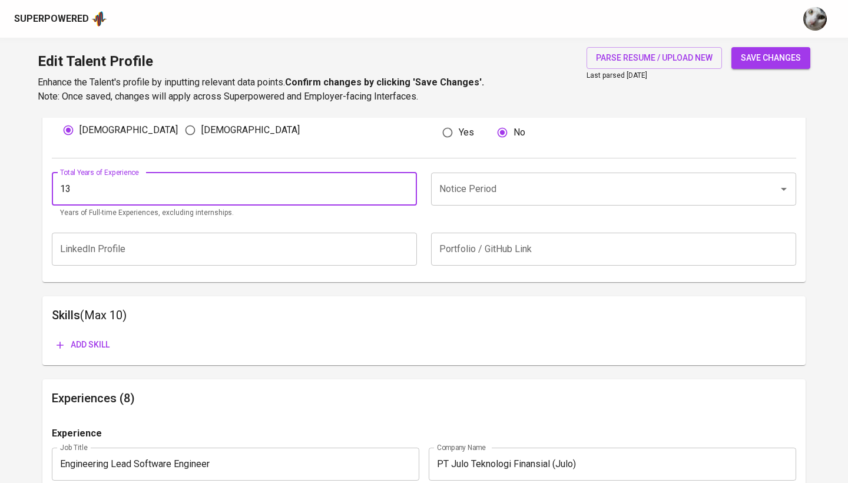
type input "13"
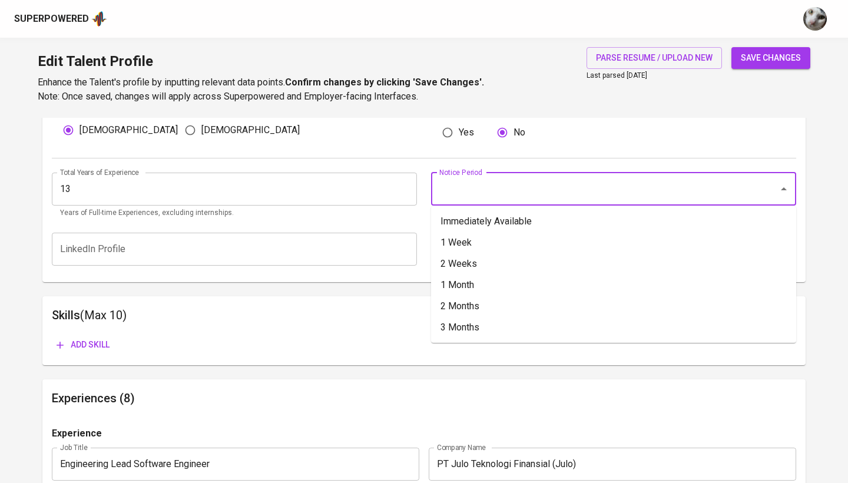
click at [527, 189] on input "Notice Period" at bounding box center [596, 189] width 321 height 22
click at [521, 232] on li "1 Week" at bounding box center [613, 242] width 365 height 21
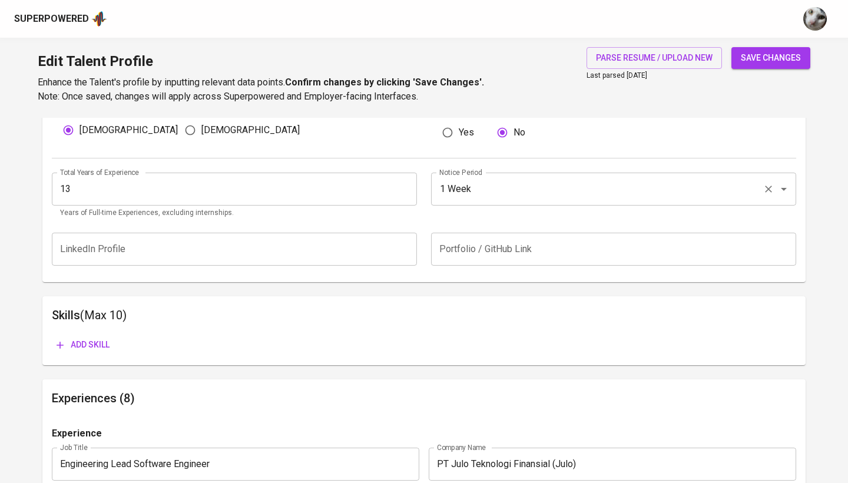
click at [531, 190] on input "1 Week" at bounding box center [596, 189] width 321 height 22
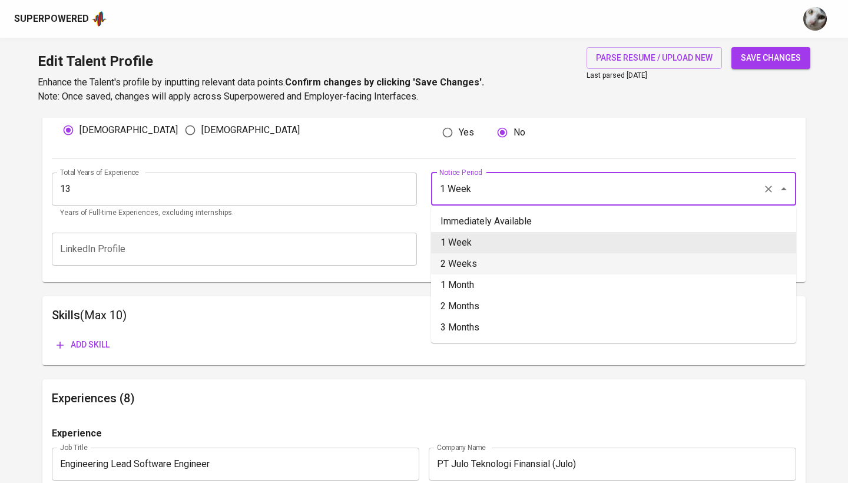
click at [512, 261] on li "2 Weeks" at bounding box center [613, 263] width 365 height 21
type input "2 Weeks"
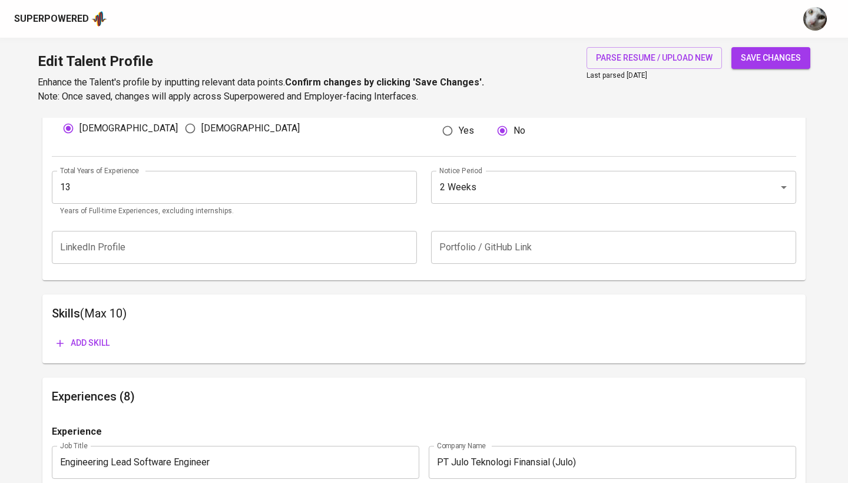
scroll to position [472, 0]
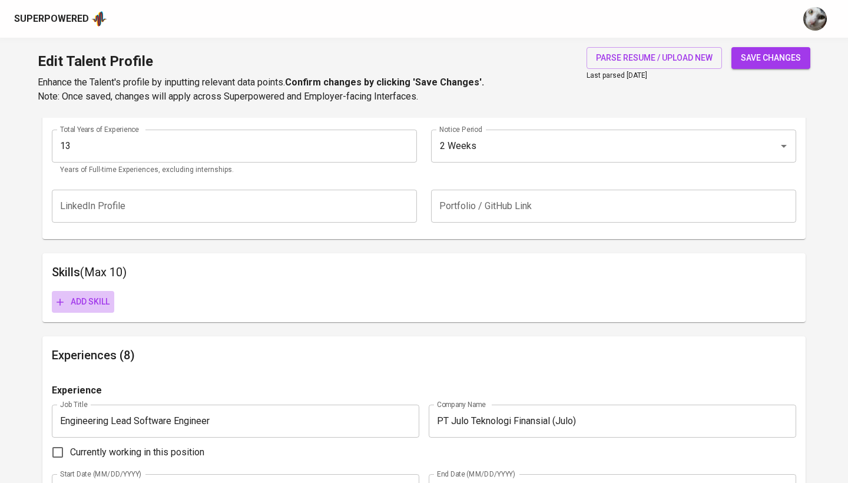
click at [97, 299] on span "Add skill" at bounding box center [83, 301] width 53 height 15
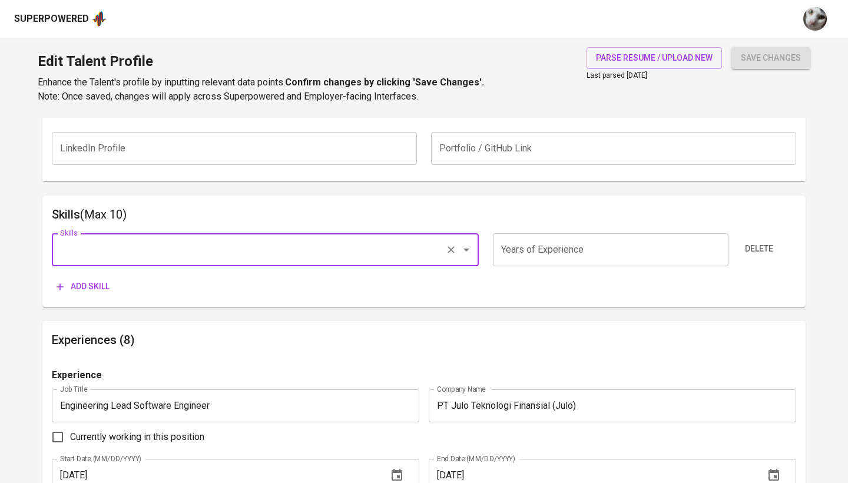
scroll to position [538, 0]
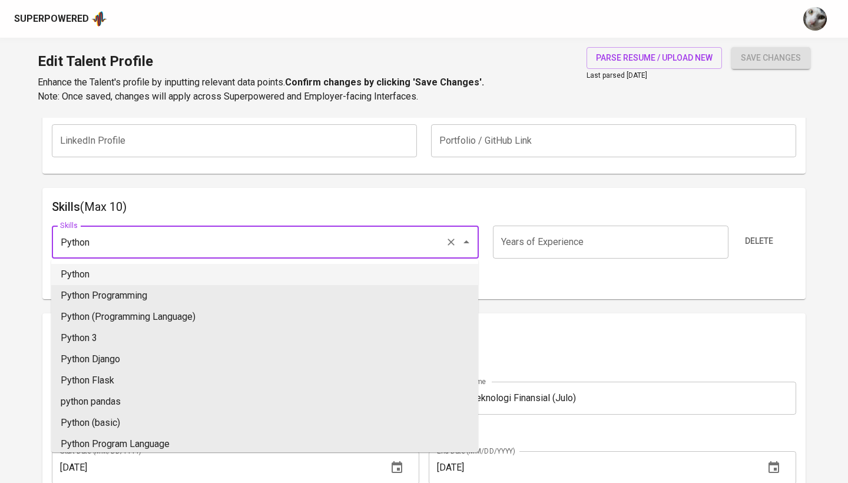
click at [230, 276] on li "Python" at bounding box center [264, 274] width 427 height 21
type input "Python"
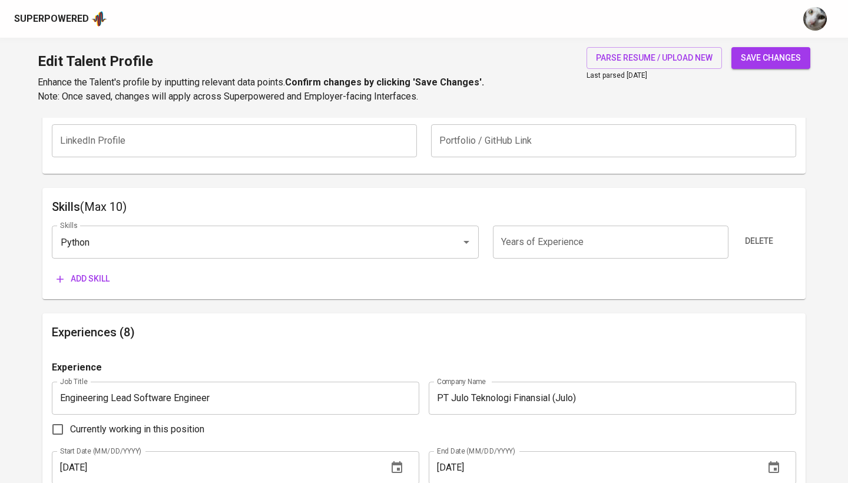
click at [566, 235] on input "number" at bounding box center [610, 242] width 235 height 33
type input "5"
click at [88, 277] on span "Add skill" at bounding box center [83, 278] width 53 height 15
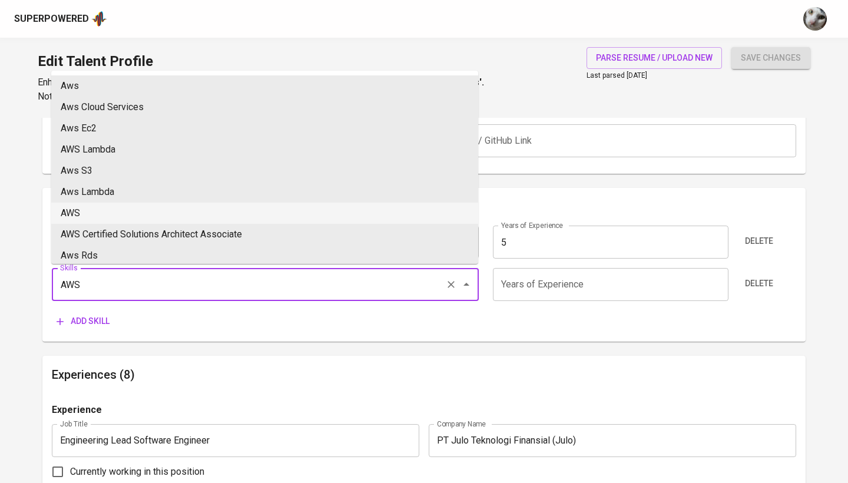
click at [179, 212] on li "AWS" at bounding box center [264, 213] width 427 height 21
type input "AWS"
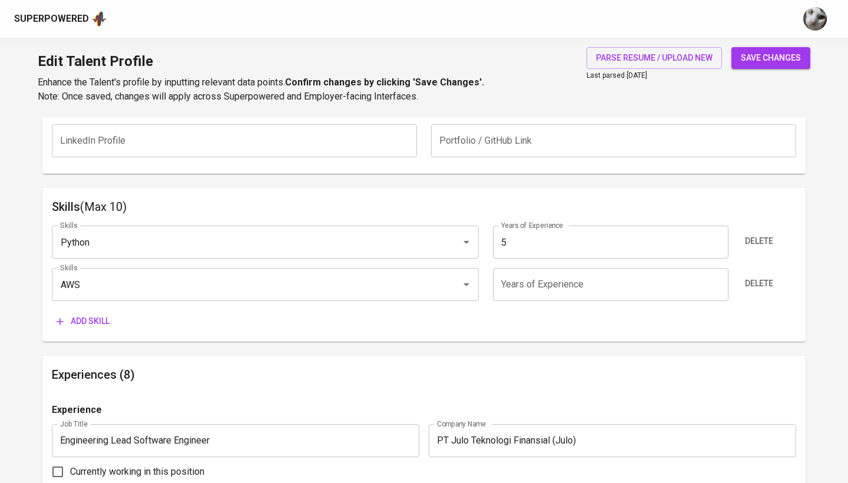
click at [535, 286] on input "number" at bounding box center [610, 284] width 235 height 33
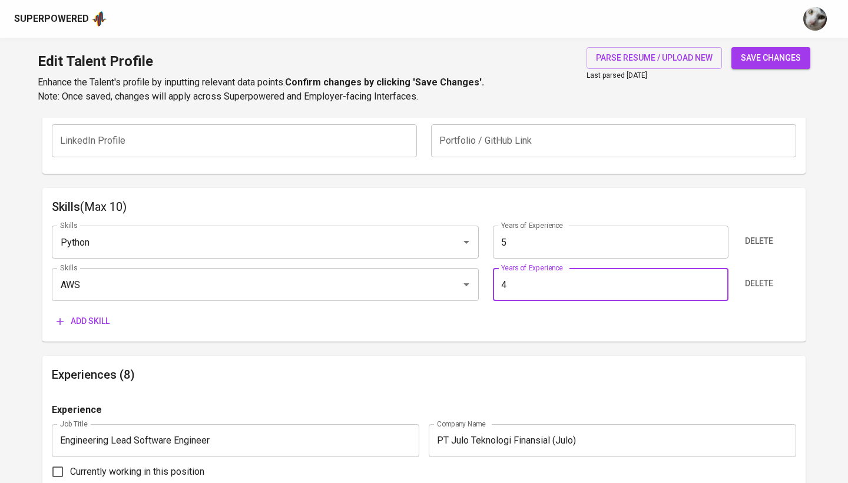
type input "4"
click at [96, 320] on span "Add skill" at bounding box center [83, 321] width 53 height 15
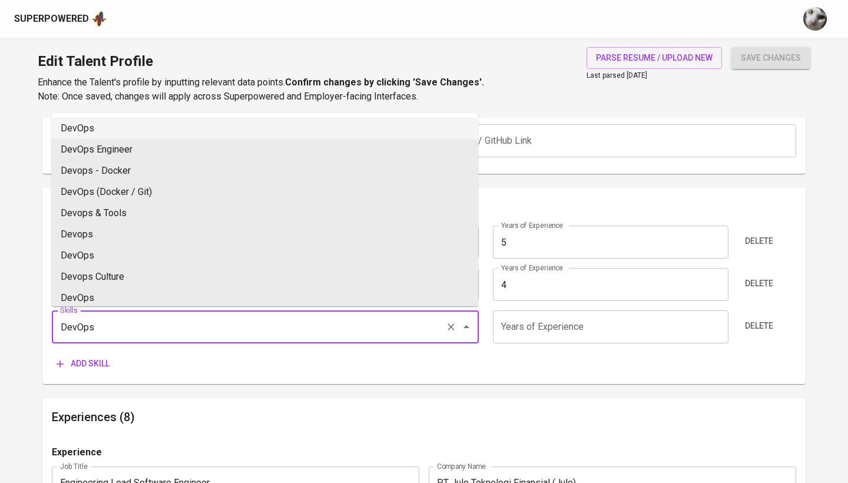
click at [177, 122] on li "DevOps" at bounding box center [264, 128] width 427 height 21
type input "DevOps"
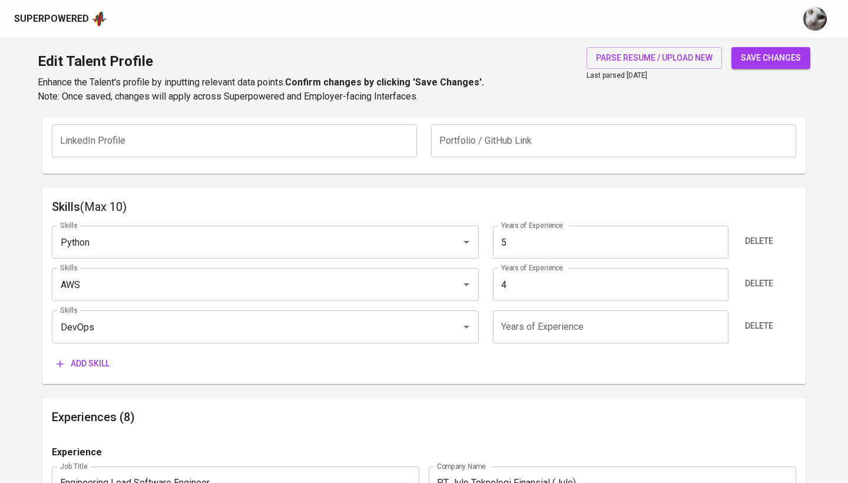
click at [571, 341] on div "Skills Python Skills Years of Experience 5 Years of Experience Delete Skills AW…" at bounding box center [424, 295] width 744 height 158
click at [573, 310] on input "number" at bounding box center [610, 326] width 235 height 33
type input "4"
click at [98, 367] on span "Add skill" at bounding box center [83, 363] width 53 height 15
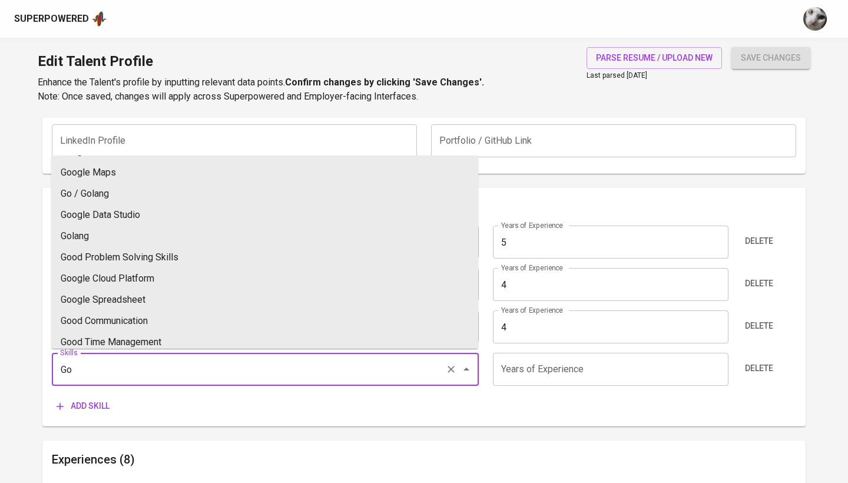
scroll to position [277, 0]
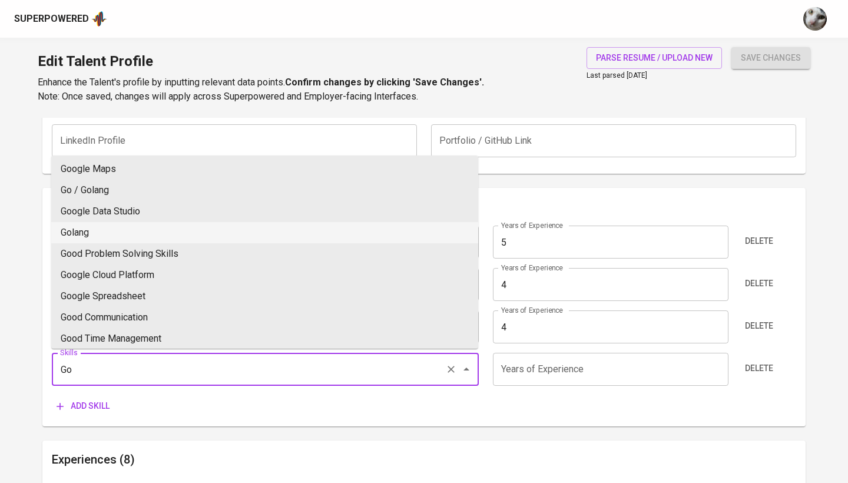
click at [267, 230] on li "Golang" at bounding box center [264, 232] width 427 height 21
type input "Golang"
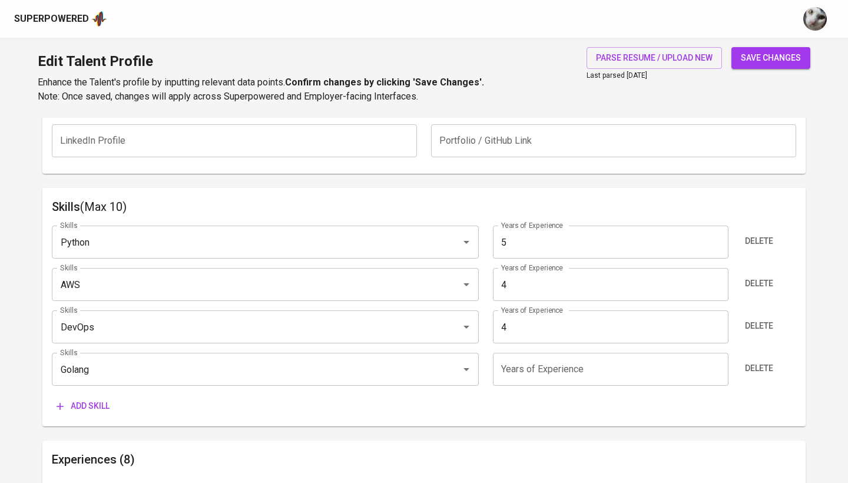
click at [576, 363] on input "number" at bounding box center [610, 369] width 235 height 33
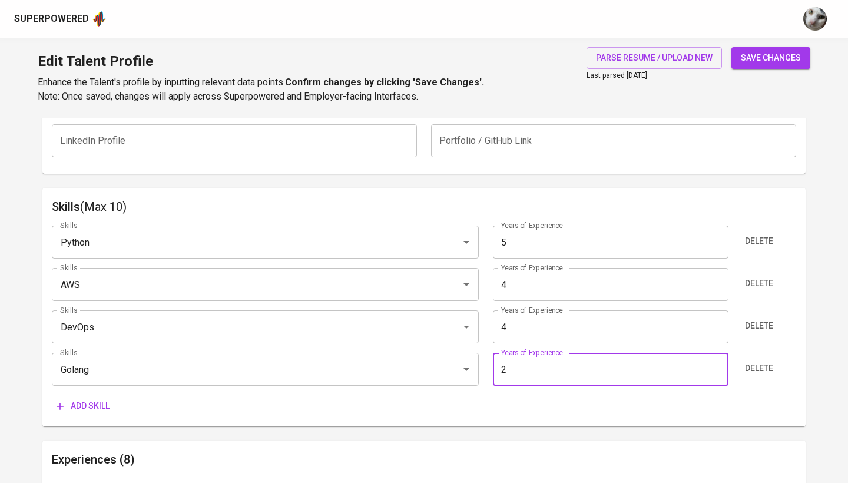
type input "2"
click at [100, 412] on button "Add skill" at bounding box center [83, 406] width 62 height 22
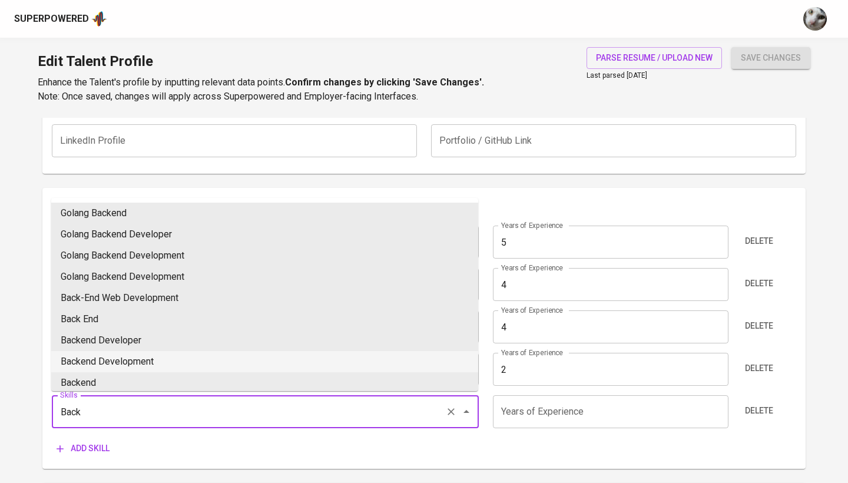
click at [289, 357] on li "Backend Development" at bounding box center [264, 361] width 427 height 21
type input "Backend Development"
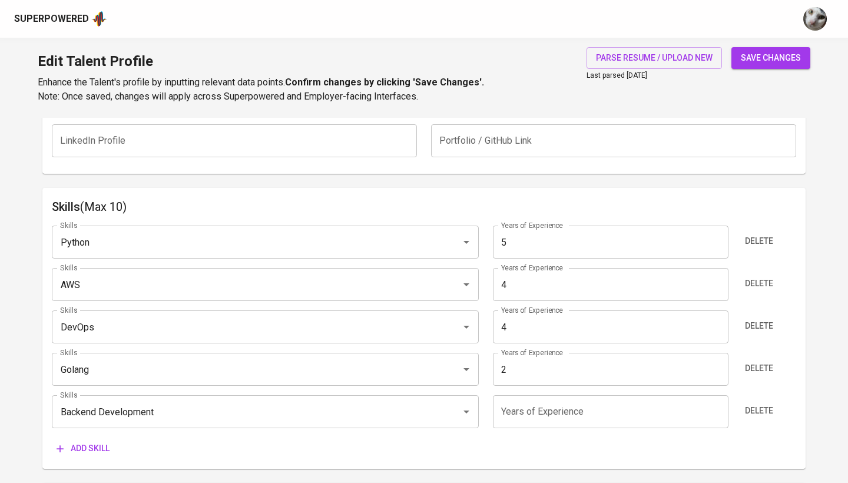
click at [534, 421] on input "number" at bounding box center [610, 411] width 235 height 33
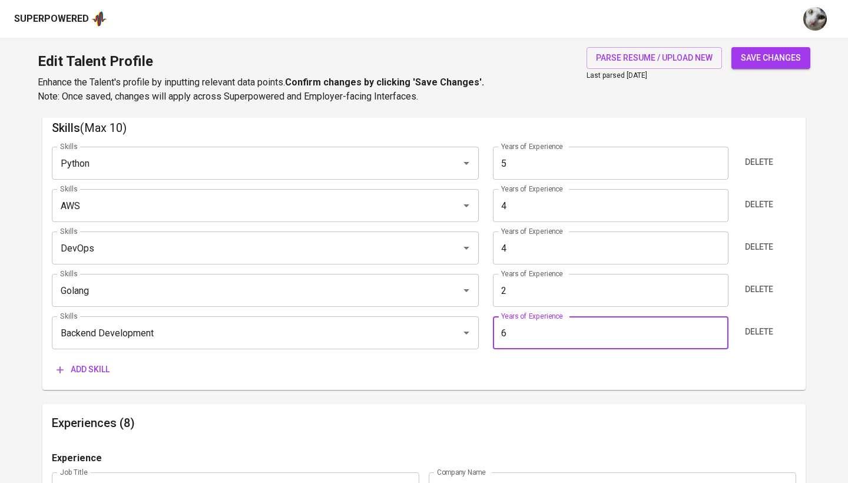
scroll to position [634, 0]
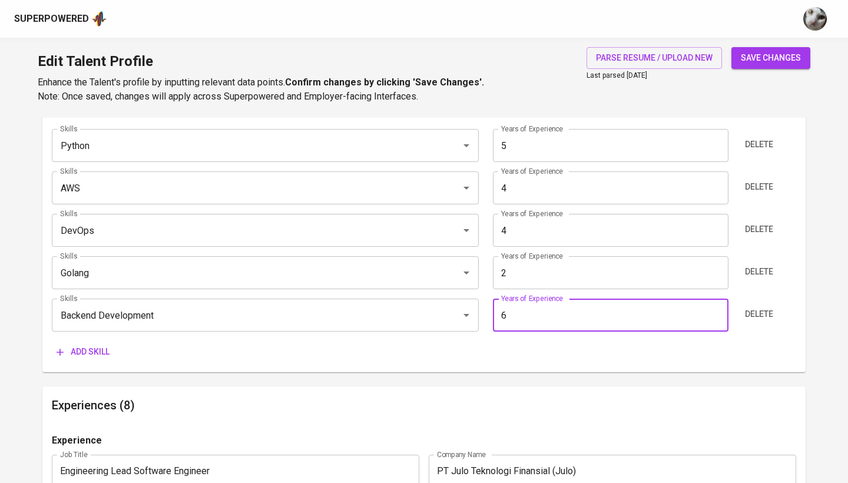
type input "6"
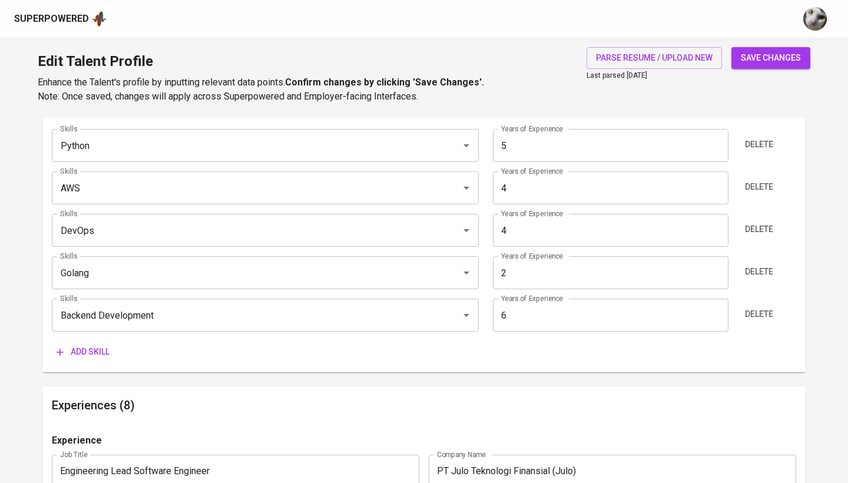
click at [772, 49] on button "save changes" at bounding box center [770, 58] width 79 height 22
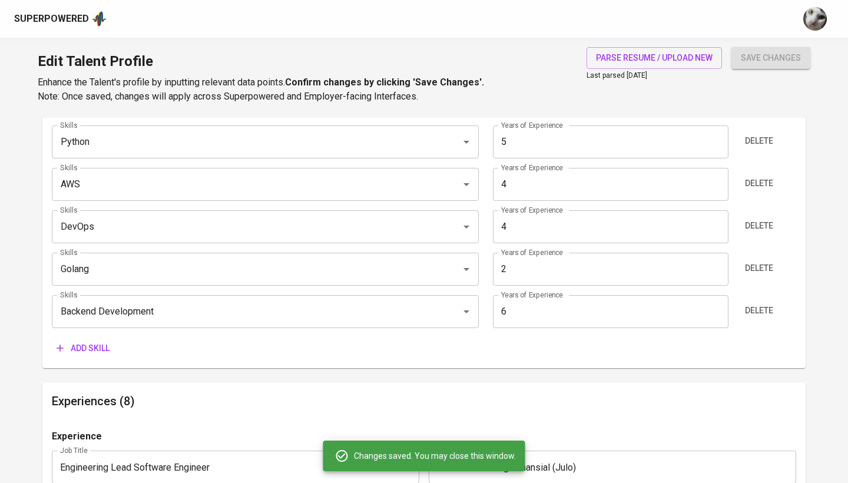
type input "Backend Development"
type input "6"
type input "Python"
type input "5"
type input "AWS"
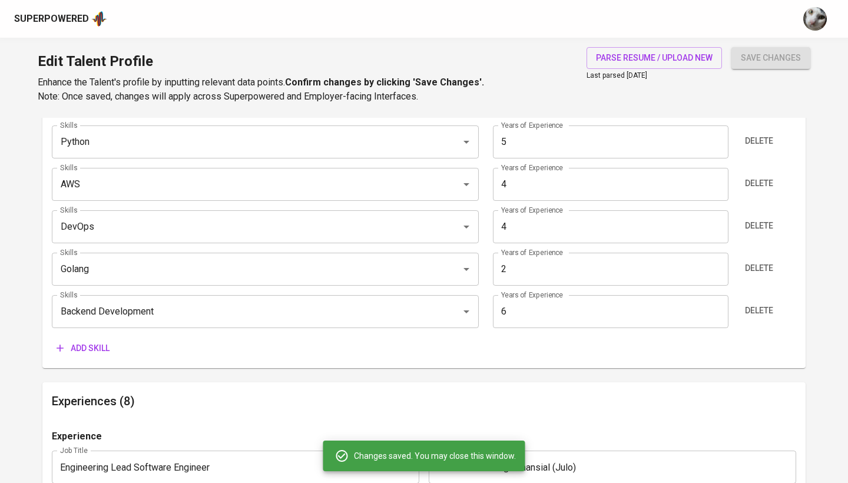
type input "4"
type input "Go"
type input "2"
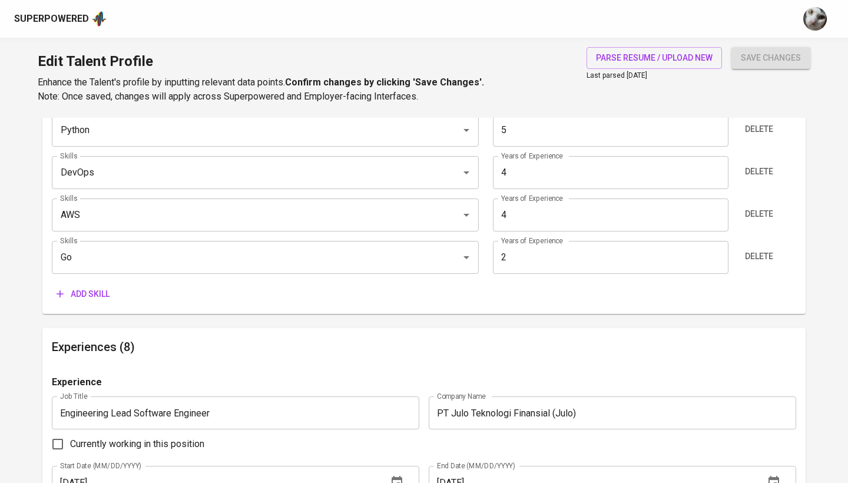
scroll to position [685, 0]
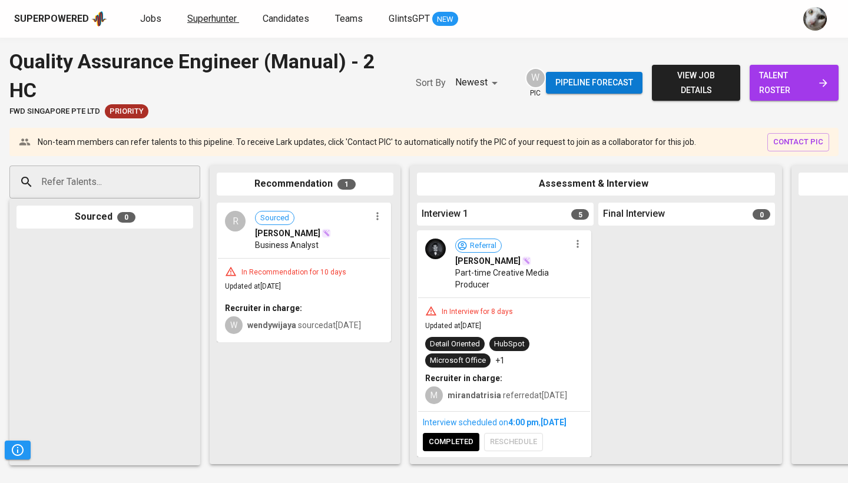
click at [220, 19] on span "Superhunter" at bounding box center [211, 18] width 49 height 11
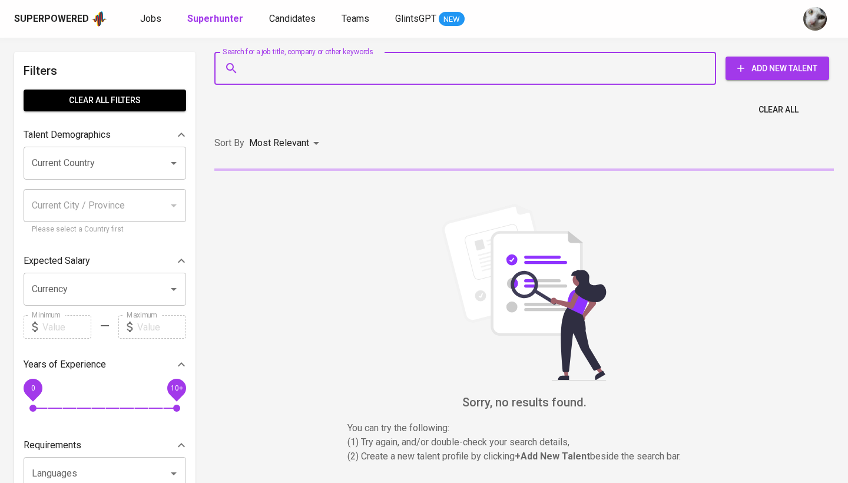
click at [304, 75] on input "Search for a job title, company or other keywords" at bounding box center [468, 68] width 450 height 22
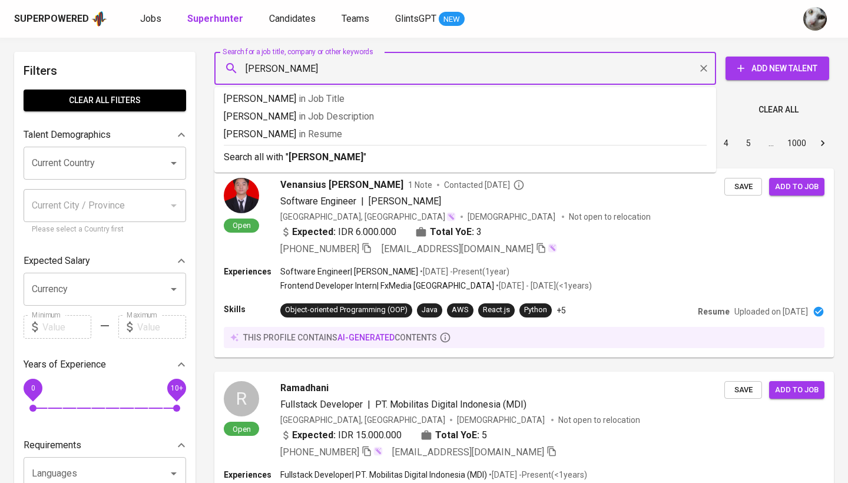
type input "daniel abednego"
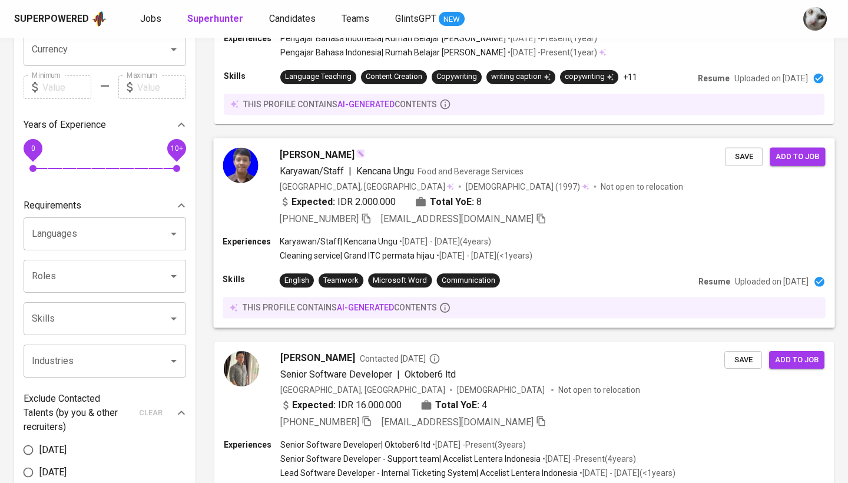
scroll to position [296, 0]
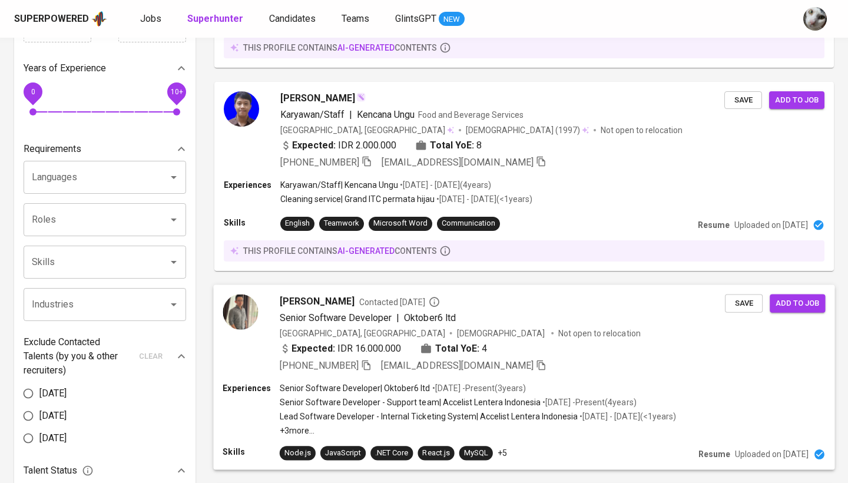
click at [523, 320] on div "Senior Software Developer | Oktober6 ltd" at bounding box center [502, 317] width 445 height 14
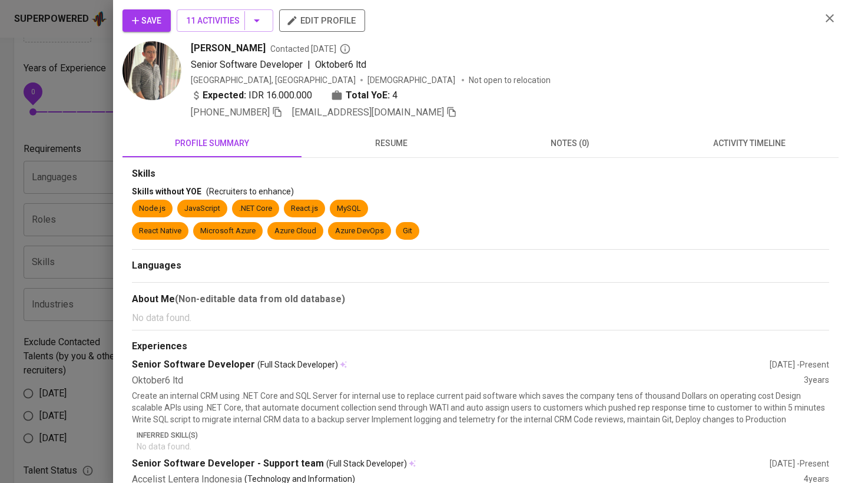
click at [728, 138] on span "activity timeline" at bounding box center [749, 143] width 165 height 15
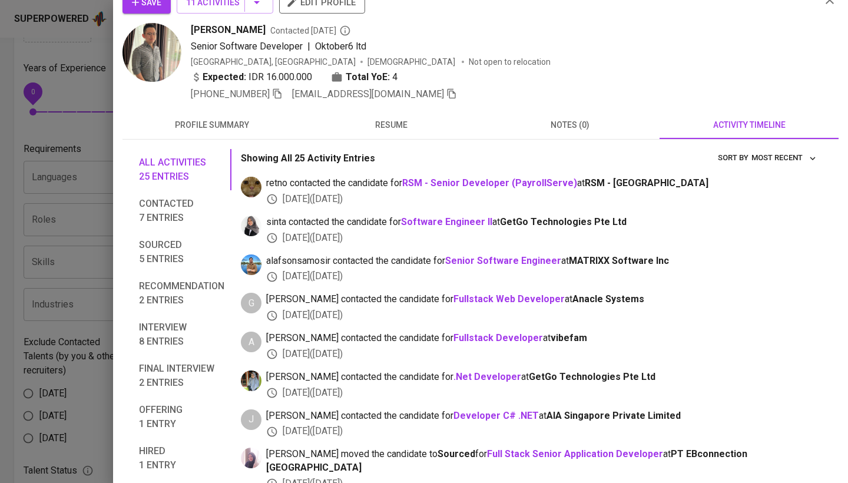
scroll to position [48, 0]
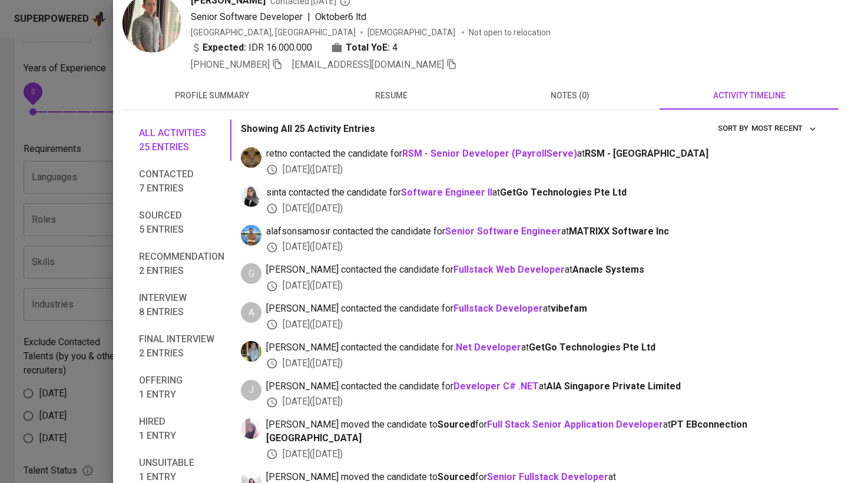
click at [399, 95] on span "resume" at bounding box center [391, 95] width 165 height 15
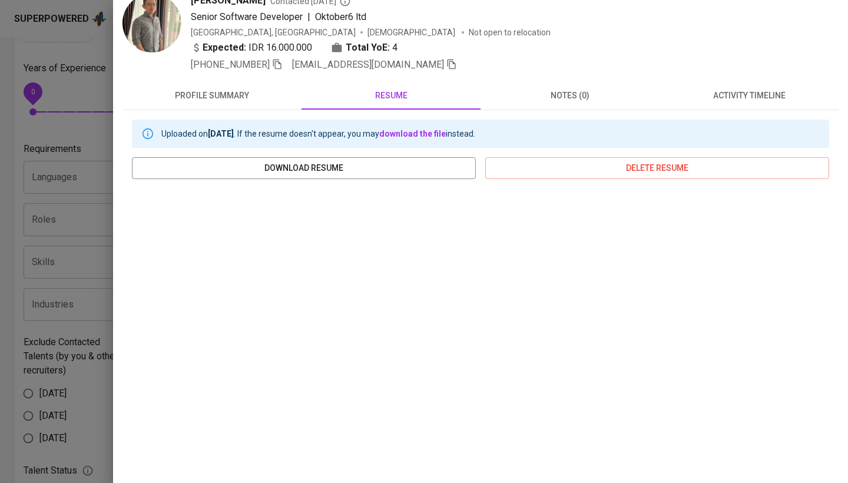
click at [706, 93] on span "activity timeline" at bounding box center [749, 95] width 165 height 15
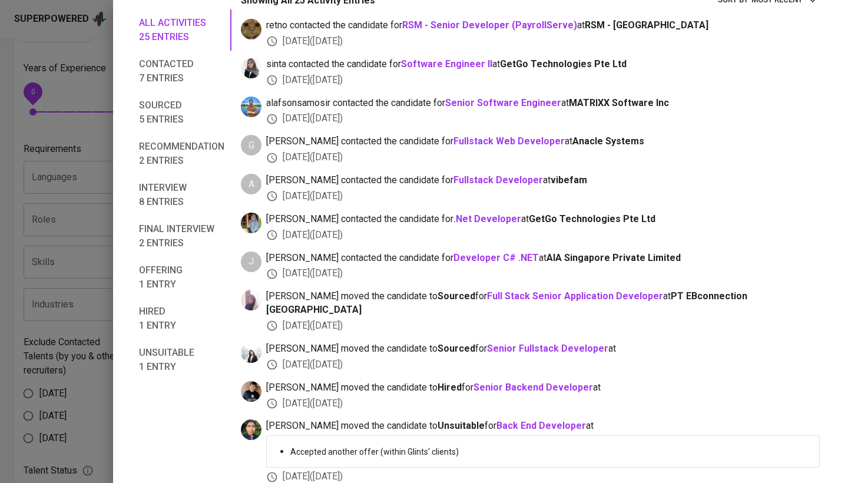
scroll to position [0, 0]
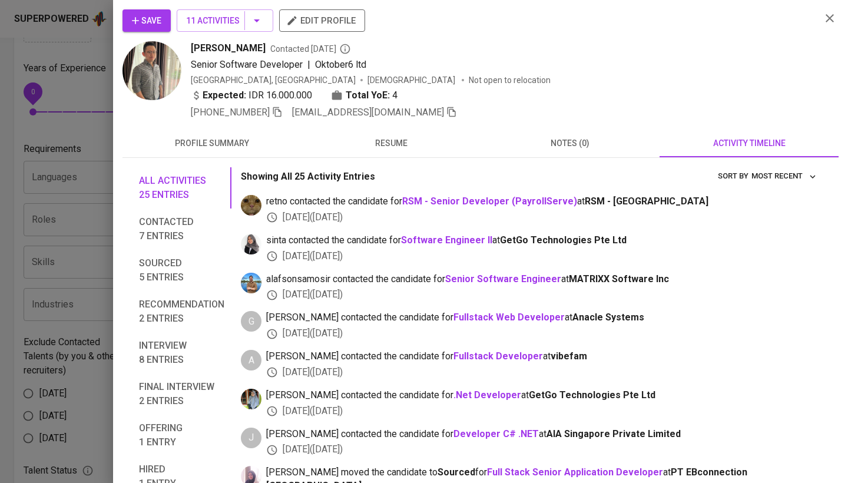
click at [72, 243] on div at bounding box center [424, 241] width 848 height 483
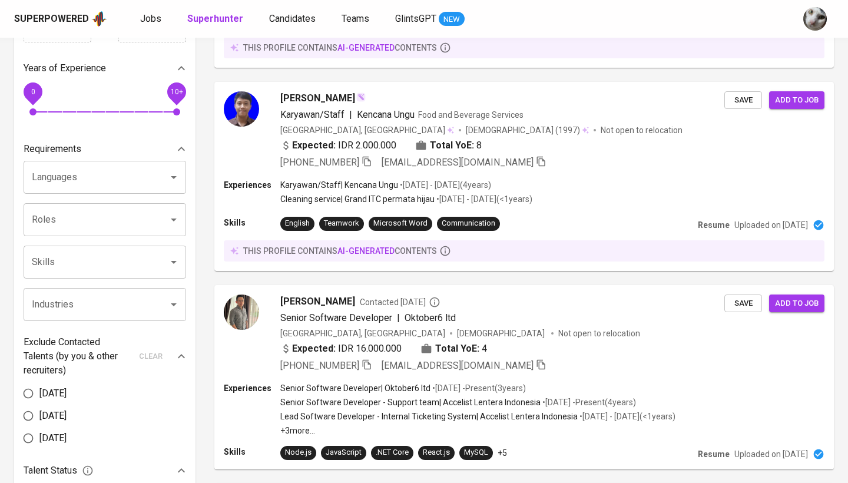
click at [256, 1] on div "Superpowered Jobs Superhunter Candidates Teams GlintsGPT NEW" at bounding box center [424, 19] width 848 height 38
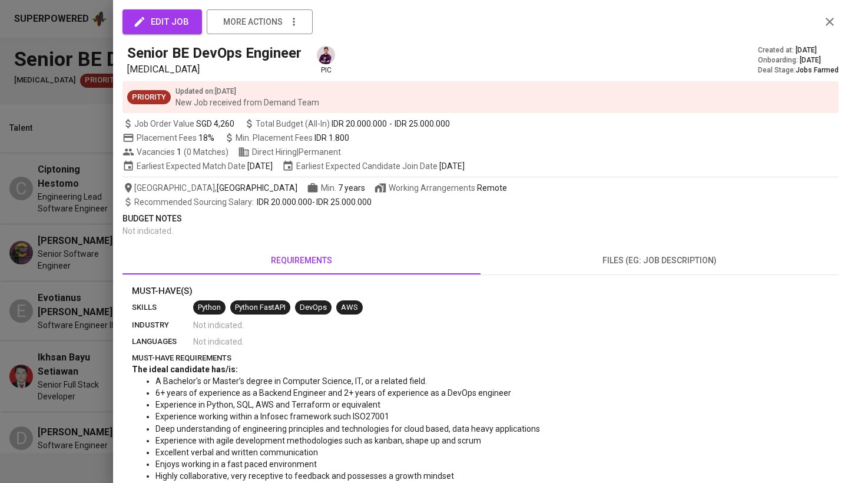
click at [68, 292] on div at bounding box center [424, 241] width 848 height 483
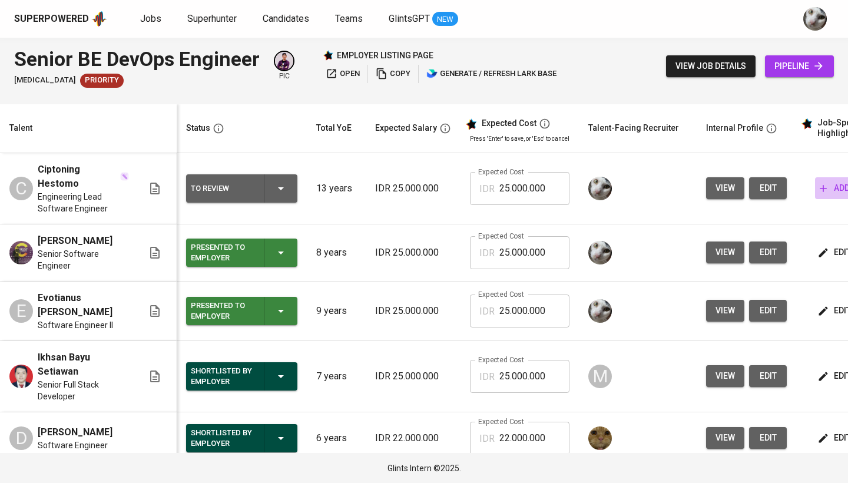
click at [830, 188] on span "add" at bounding box center [835, 188] width 30 height 15
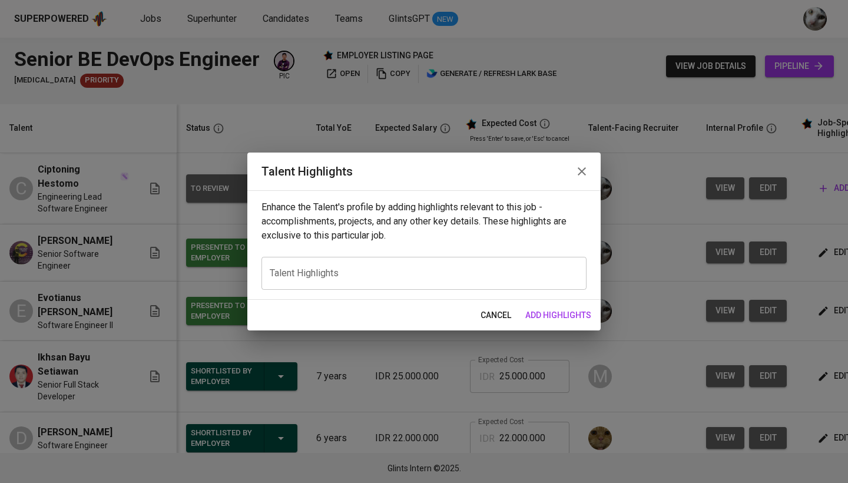
click at [544, 262] on div "x Talent Highlights" at bounding box center [423, 273] width 325 height 33
paste textarea "At Julo, he worked with Python and Golang to develop and optimize backend syste…"
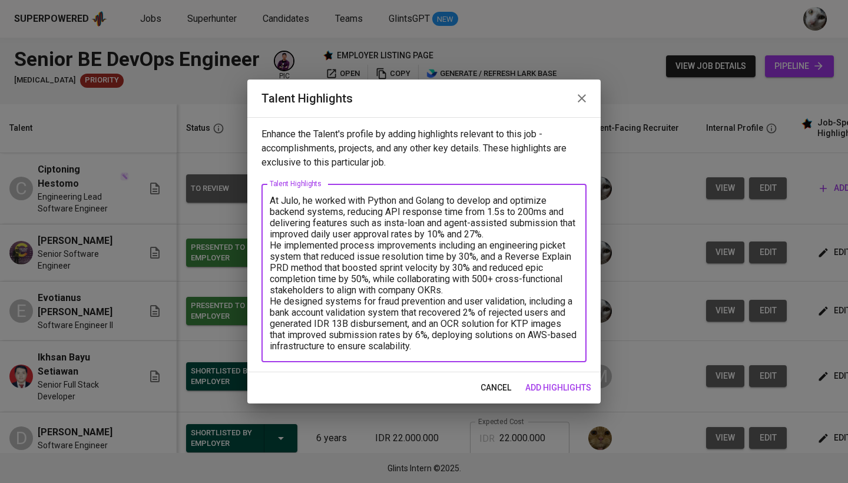
click at [272, 200] on textarea "At Julo, he worked with Python and Golang to develop and optimize backend syste…" at bounding box center [424, 273] width 309 height 157
click at [497, 230] on textarea "- At Julo, he worked with Python and Golang to develop and optimize backend sys…" at bounding box center [424, 273] width 309 height 157
click at [271, 245] on textarea "- At Julo, he worked with Python and Golang to develop and optimize backend sys…" at bounding box center [424, 273] width 309 height 157
click at [270, 301] on textarea "- At Julo, he worked with Python and Golang to develop and optimize backend sys…" at bounding box center [424, 273] width 309 height 157
click at [493, 349] on textarea "- At Julo, he worked with Python and Golang to develop and optimize backend sys…" at bounding box center [424, 273] width 309 height 157
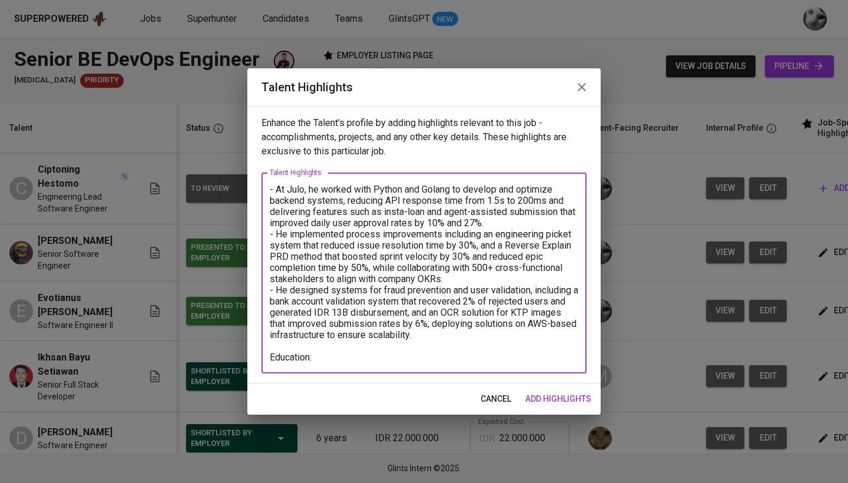
paste textarea "Master of Information Technology"
paste textarea "[GEOGRAPHIC_DATA]"
paste textarea "[DATE] - [DATE]"
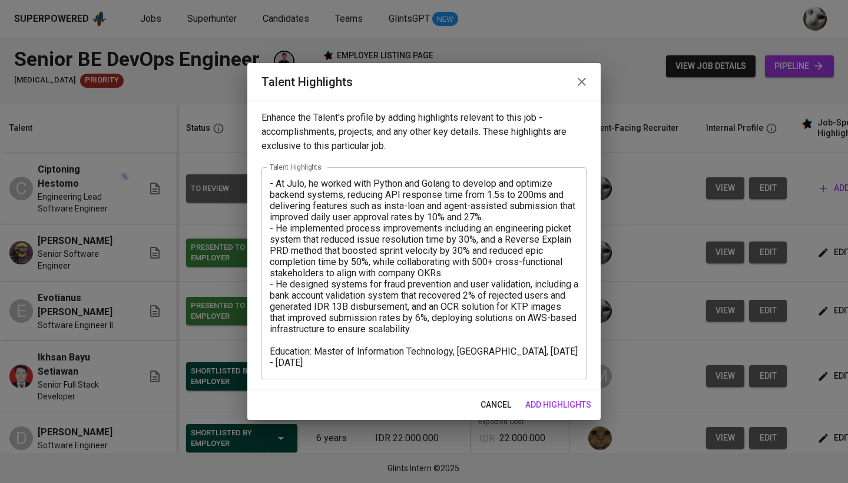
drag, startPoint x: 581, startPoint y: 352, endPoint x: 550, endPoint y: 350, distance: 31.3
click at [550, 350] on div "- At Julo, he worked with Python and Golang to develop and optimize backend sys…" at bounding box center [423, 273] width 325 height 212
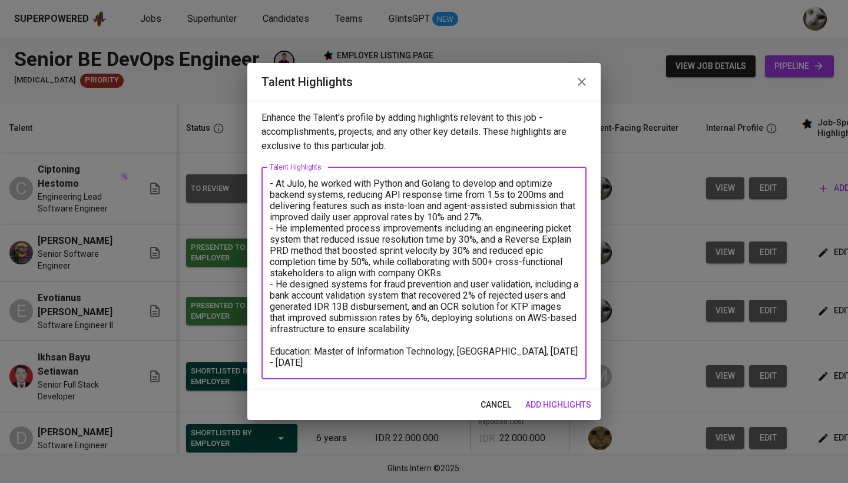
click at [564, 354] on textarea "- At Julo, he worked with Python and Golang to develop and optimize backend sys…" at bounding box center [424, 273] width 309 height 190
click at [562, 354] on textarea "- At Julo, he worked with Python and Golang to develop and optimize backend sys…" at bounding box center [424, 273] width 309 height 190
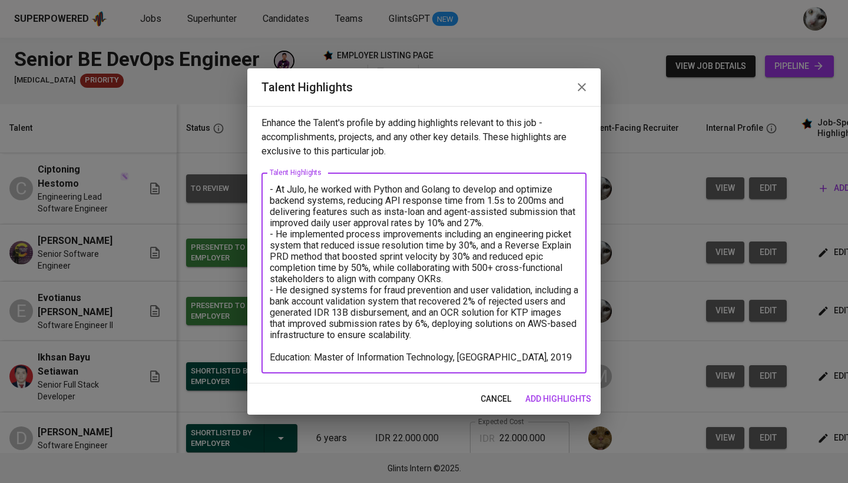
click at [576, 358] on textarea "- At Julo, he worked with Python and Golang to develop and optimize backend sys…" at bounding box center [424, 273] width 309 height 179
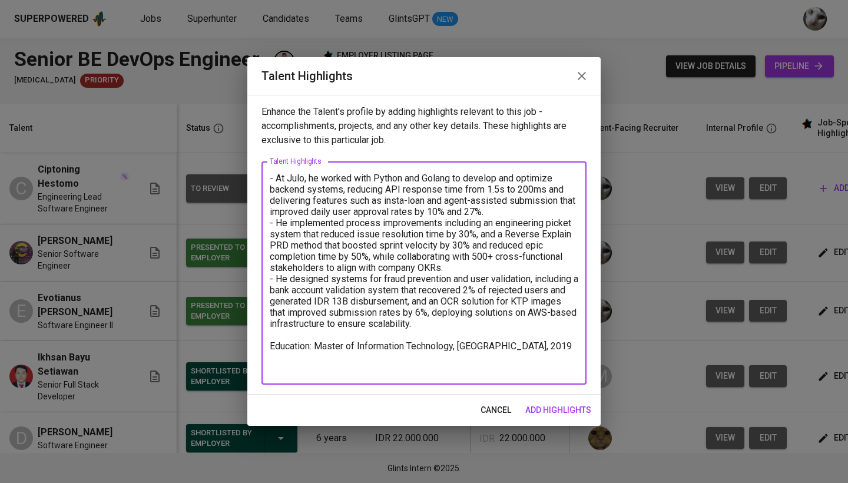
click at [428, 323] on textarea "- At Julo, he worked with Python and Golang to develop and optimize backend sys…" at bounding box center [424, 273] width 309 height 201
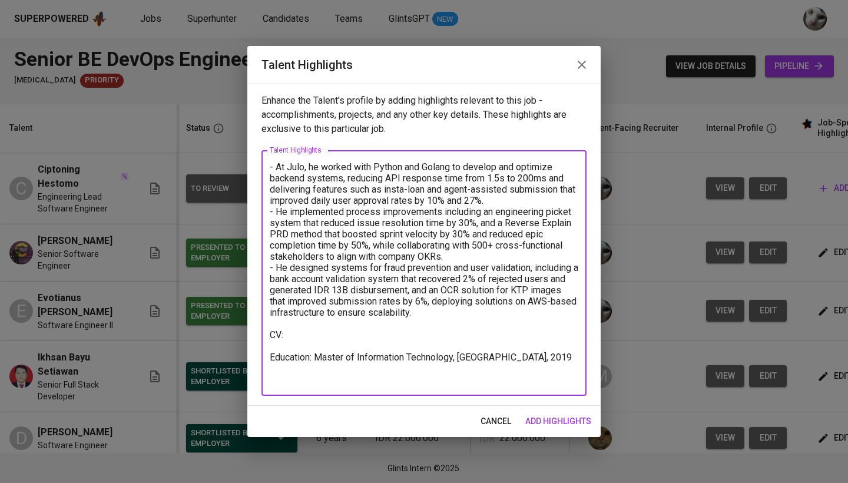
paste textarea "[URL][DOMAIN_NAME]"
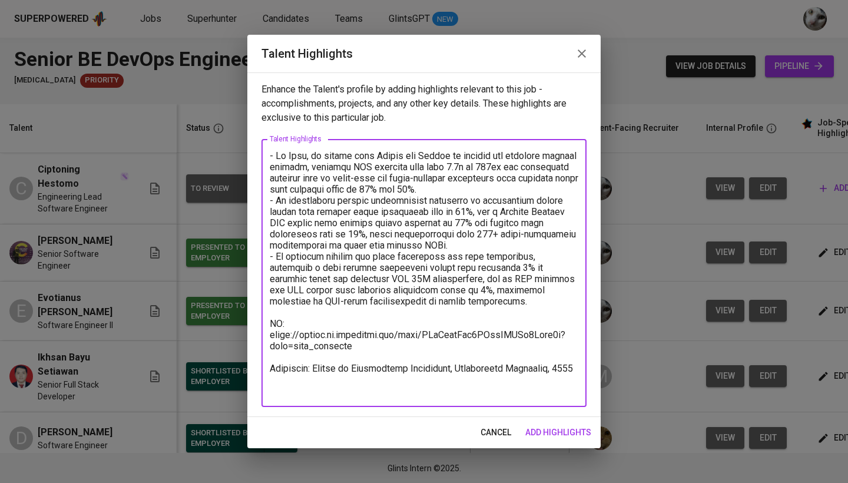
click at [407, 386] on textarea at bounding box center [424, 273] width 309 height 246
click at [311, 377] on textarea at bounding box center [424, 273] width 309 height 246
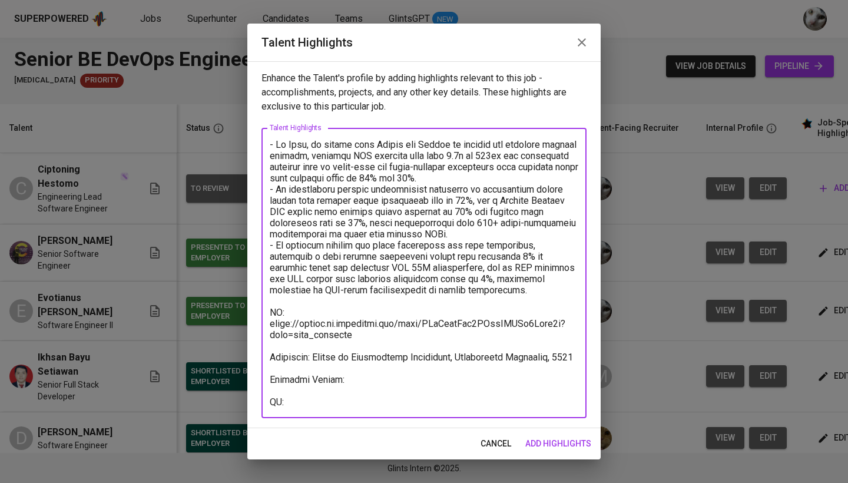
click at [314, 404] on textarea at bounding box center [424, 273] width 309 height 269
click at [376, 385] on textarea at bounding box center [424, 273] width 309 height 269
click at [373, 382] on textarea at bounding box center [424, 273] width 309 height 269
click at [335, 400] on textarea at bounding box center [424, 273] width 309 height 269
click at [432, 384] on textarea at bounding box center [424, 273] width 309 height 269
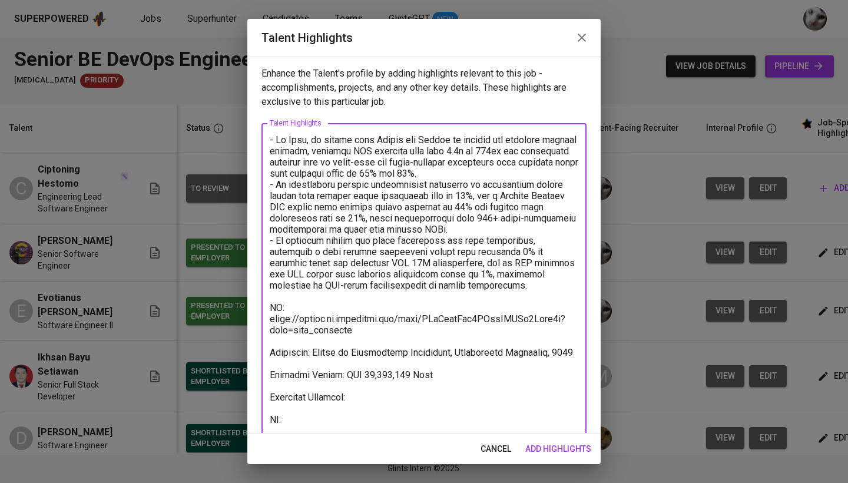
click at [267, 405] on div "x Talent Highlights" at bounding box center [423, 279] width 325 height 313
click at [280, 408] on textarea at bounding box center [424, 279] width 309 height 291
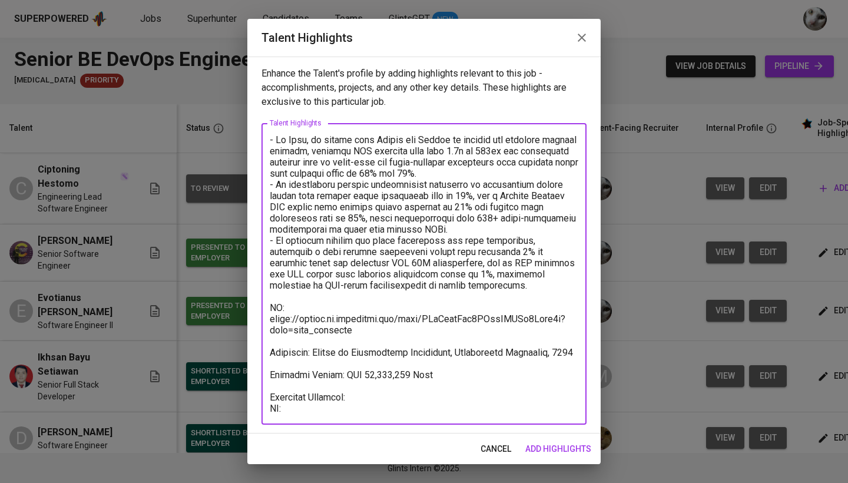
type textarea "- At Julo, he worked with Python and Golang to develop and optimize backend sys…"
click at [566, 449] on span "add highlights" at bounding box center [558, 449] width 66 height 15
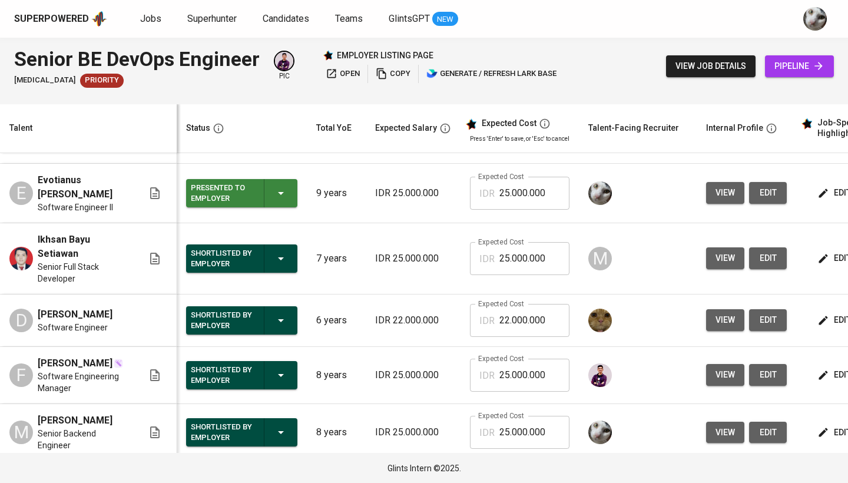
scroll to position [120, 0]
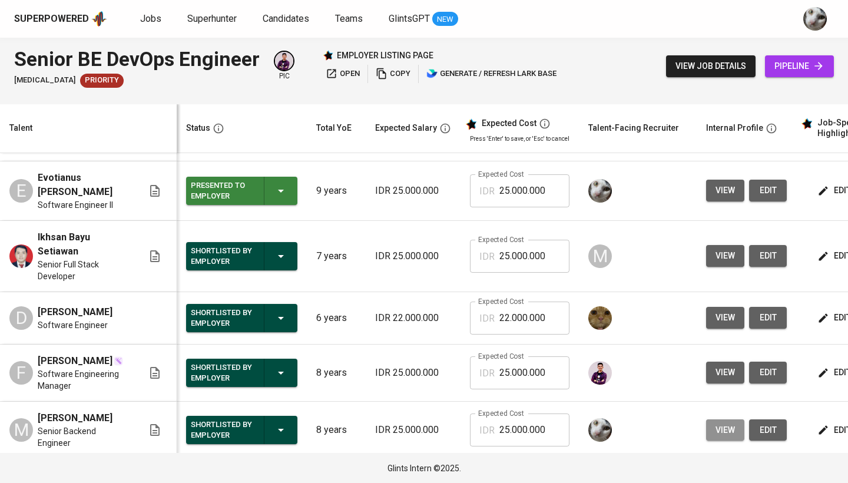
click at [722, 425] on span "view" at bounding box center [724, 430] width 19 height 15
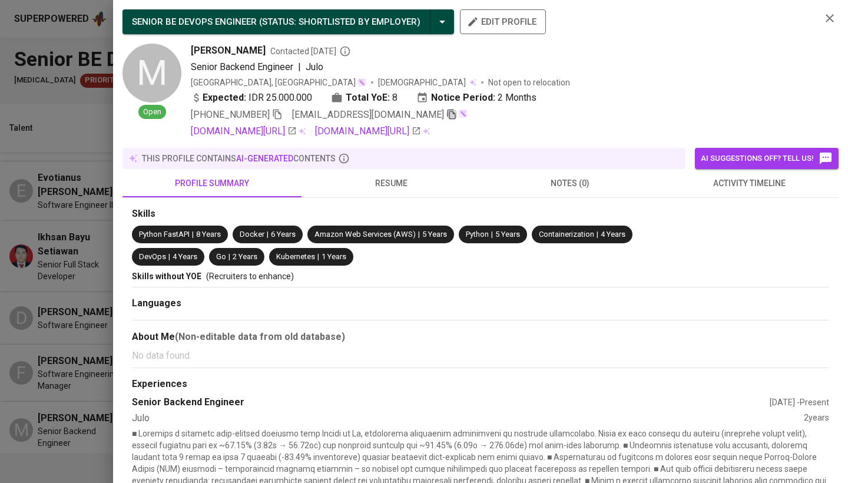
click at [446, 114] on icon "button" at bounding box center [451, 114] width 11 height 11
